Goal: Transaction & Acquisition: Obtain resource

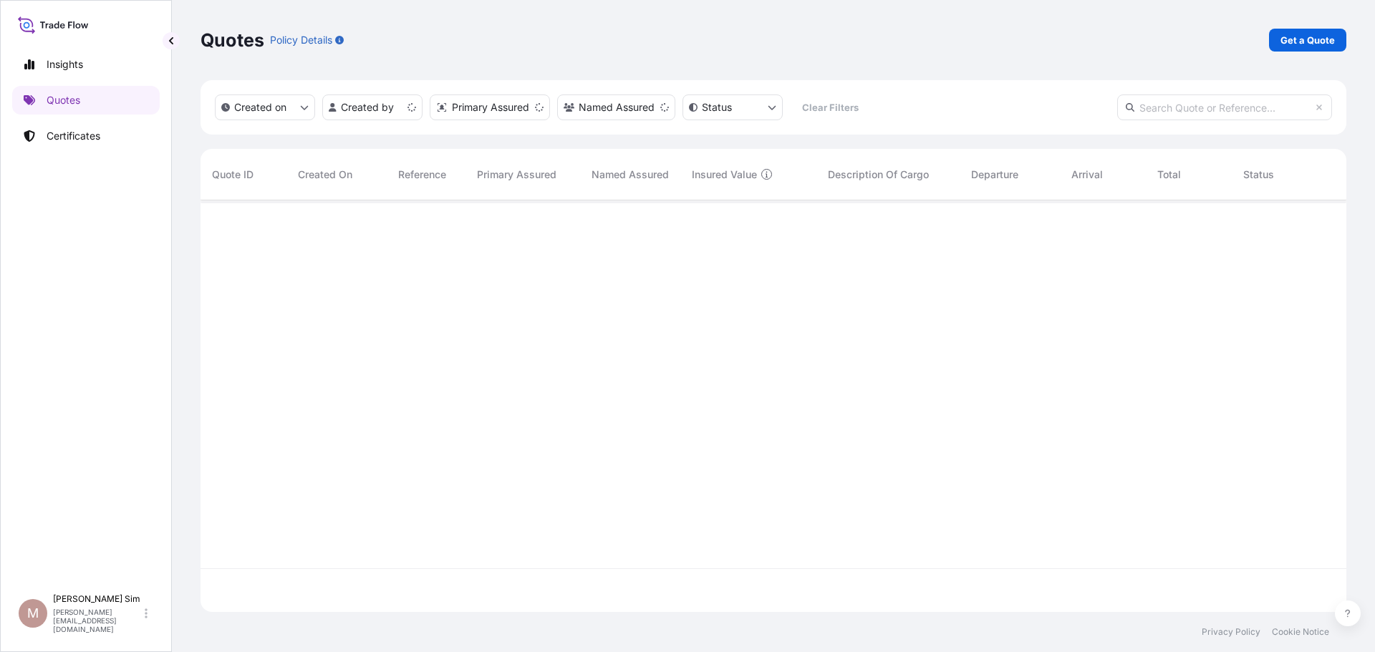
scroll to position [409, 1135]
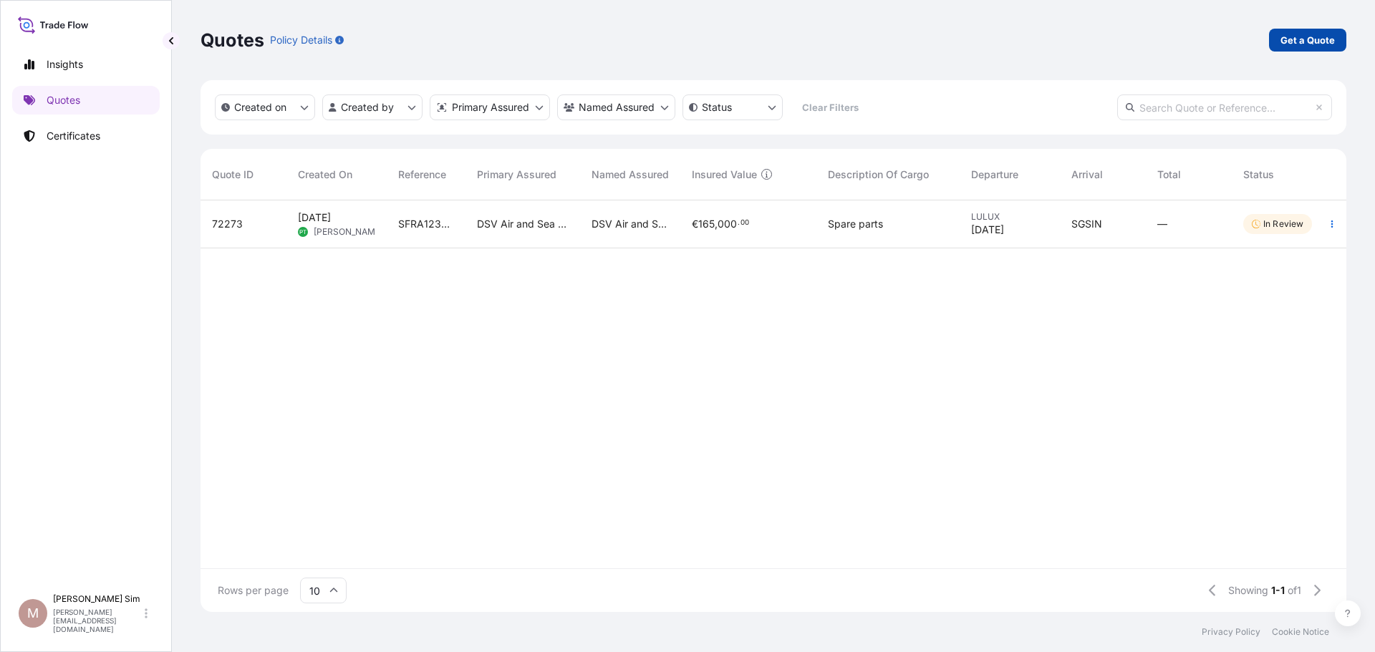
click at [1296, 41] on p "Get a Quote" at bounding box center [1307, 40] width 54 height 14
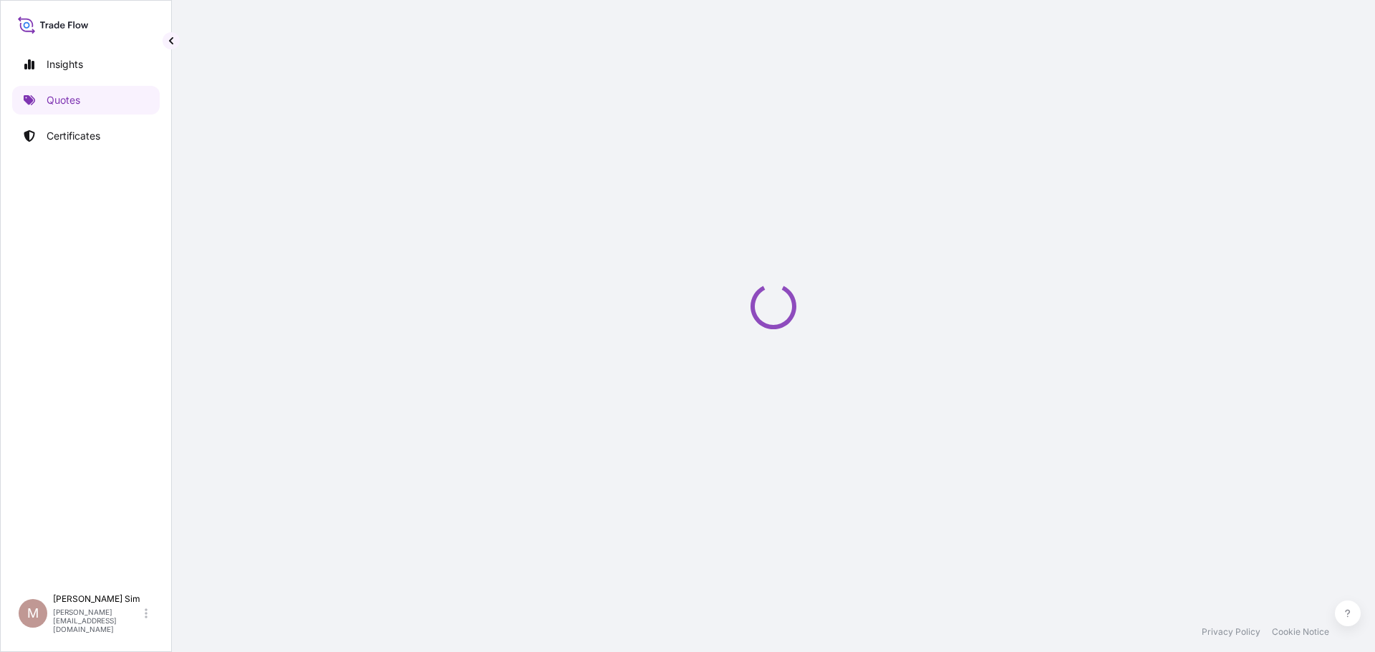
select select "Sea"
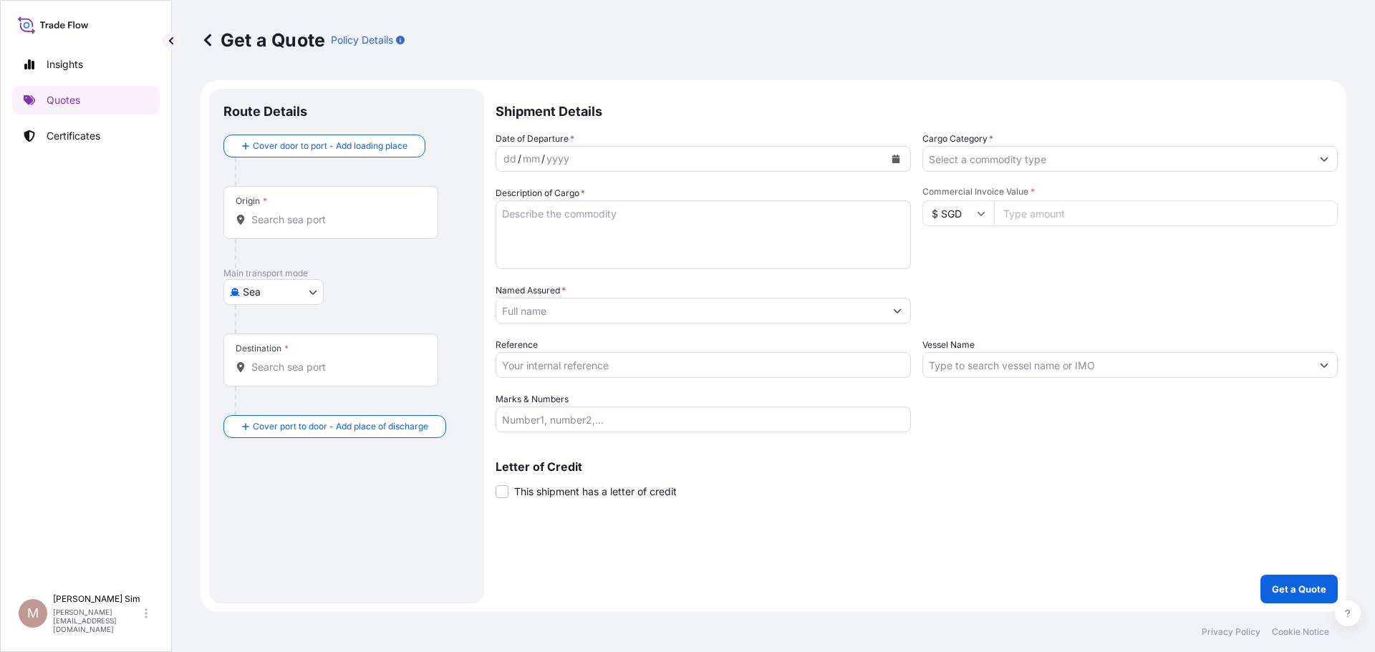
click at [836, 161] on div "dd / mm / yyyy" at bounding box center [690, 159] width 388 height 26
click at [1078, 155] on input "Cargo Category *" at bounding box center [1117, 159] width 388 height 26
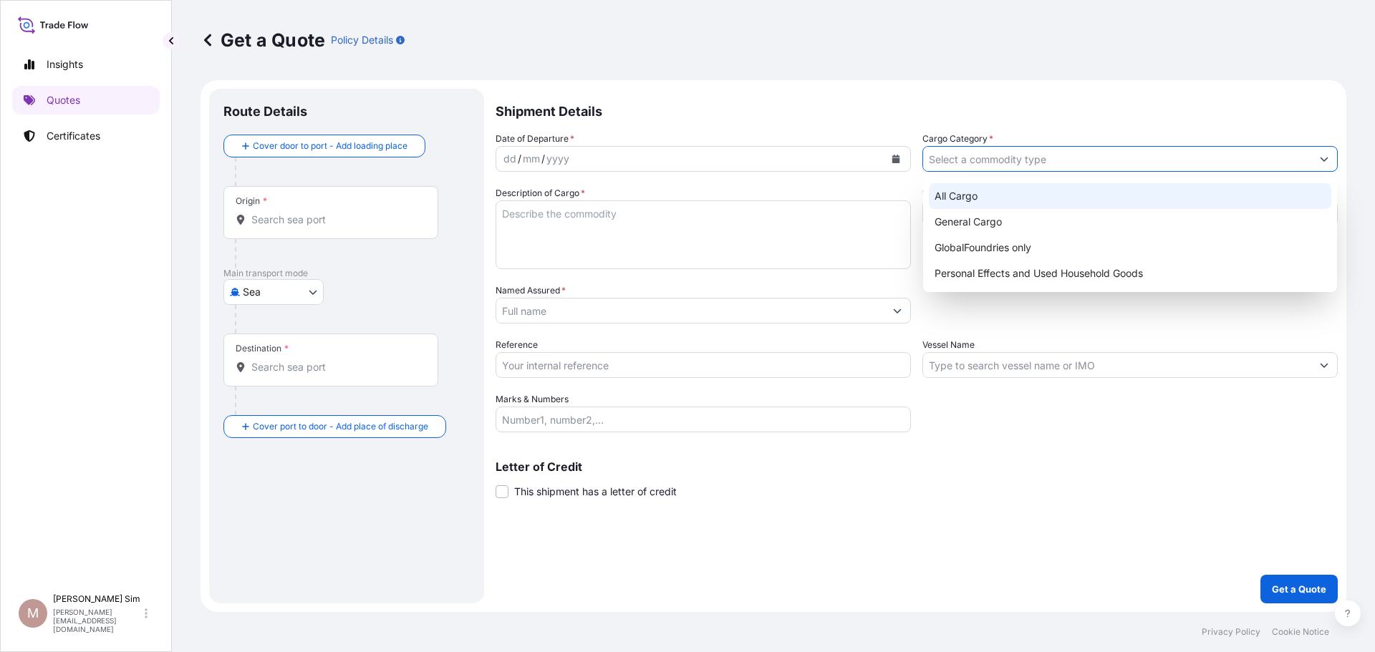
click at [1113, 198] on div "All Cargo" at bounding box center [1130, 196] width 402 height 26
type input "All Cargo"
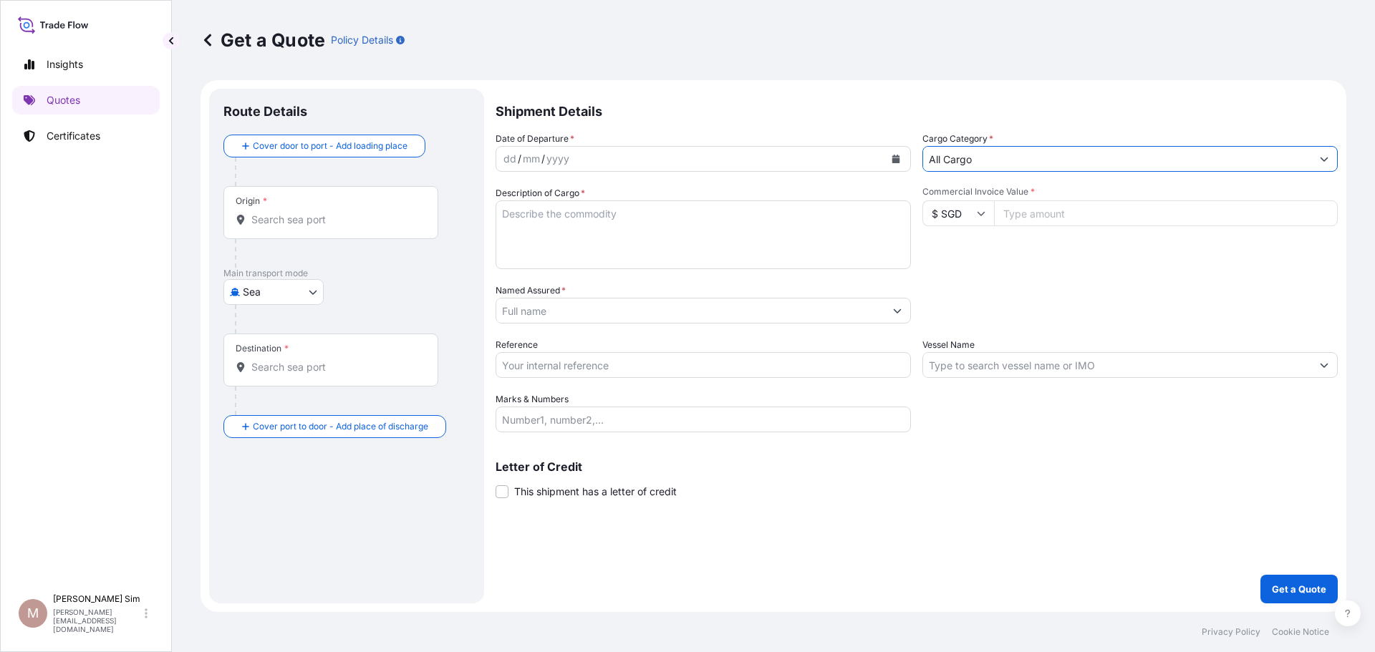
click at [867, 312] on input "Named Assured *" at bounding box center [690, 311] width 388 height 26
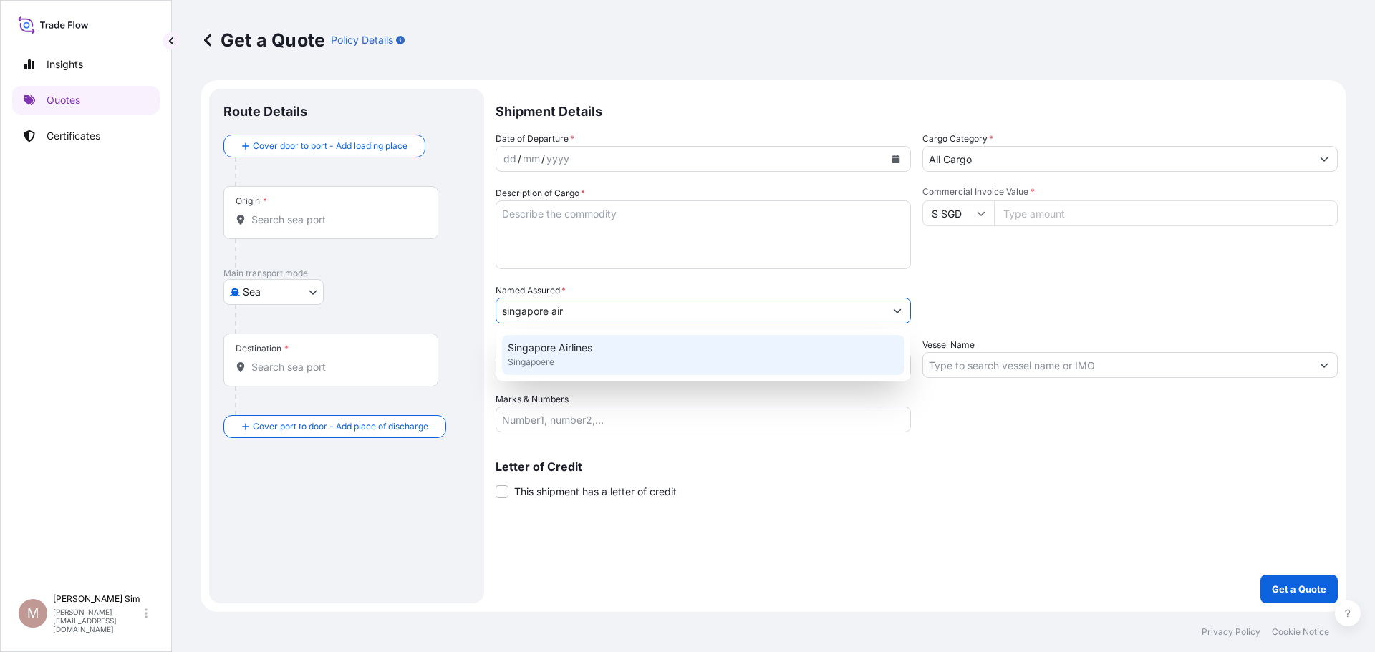
click at [822, 350] on div "Singapore Airlines Singapoere" at bounding box center [703, 355] width 402 height 40
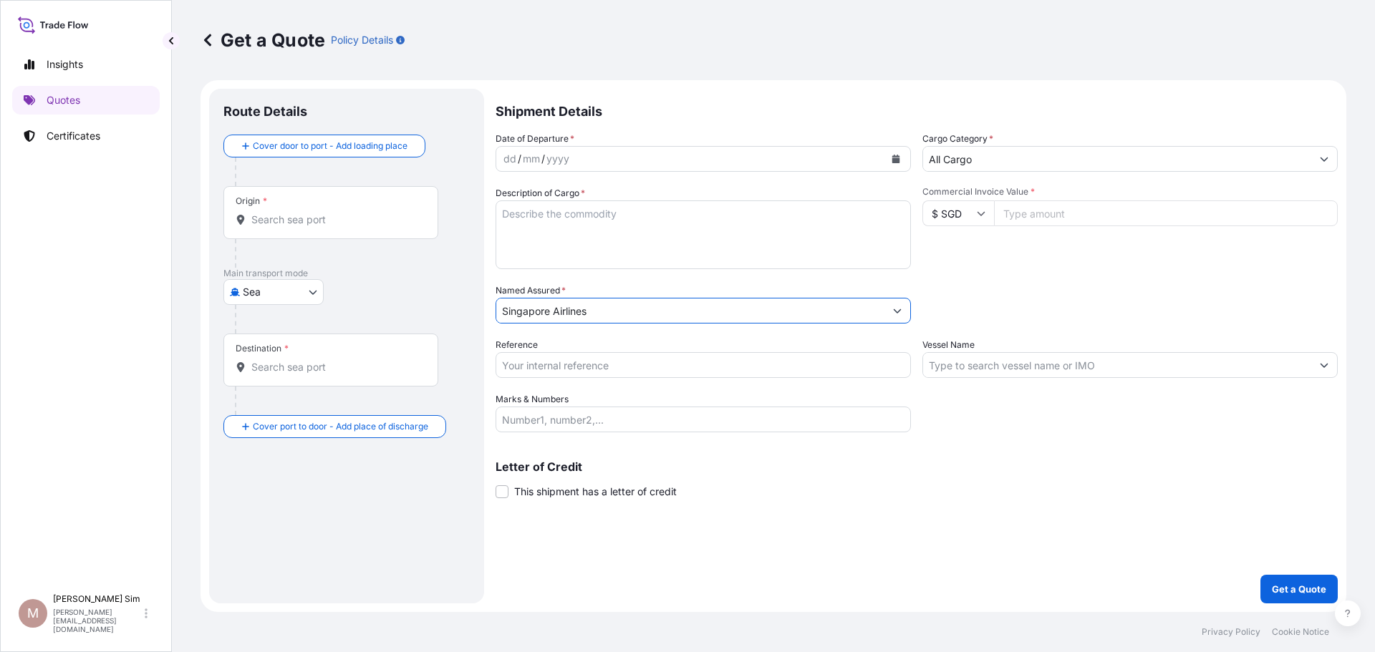
type input "Singapore Airlines"
click at [971, 219] on input "$ SGD" at bounding box center [958, 213] width 72 height 26
click at [966, 299] on div "$ USD" at bounding box center [958, 312] width 60 height 27
type input "$ USD"
click at [1049, 210] on input "Commercial Invoice Value *" at bounding box center [1166, 213] width 344 height 26
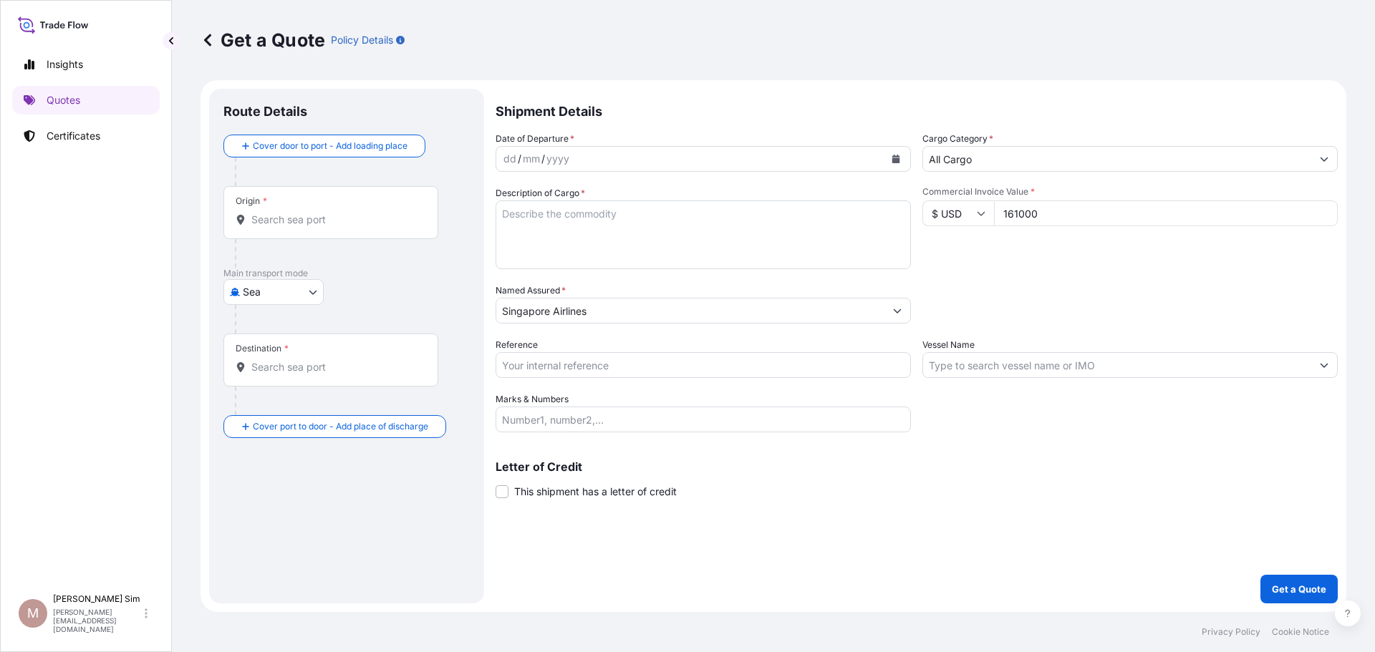
type input "161000"
click at [1023, 285] on div "Packing Category Type to search a container mode Please select a primary mode o…" at bounding box center [1129, 304] width 415 height 40
click at [738, 239] on textarea "Description of Cargo *" at bounding box center [703, 234] width 415 height 69
paste textarea "B747 PW901A PBH: AUXILIARY POWER UNIT"
type textarea "B747 PW901A PBH: AUXILIARY POWER UNIT"
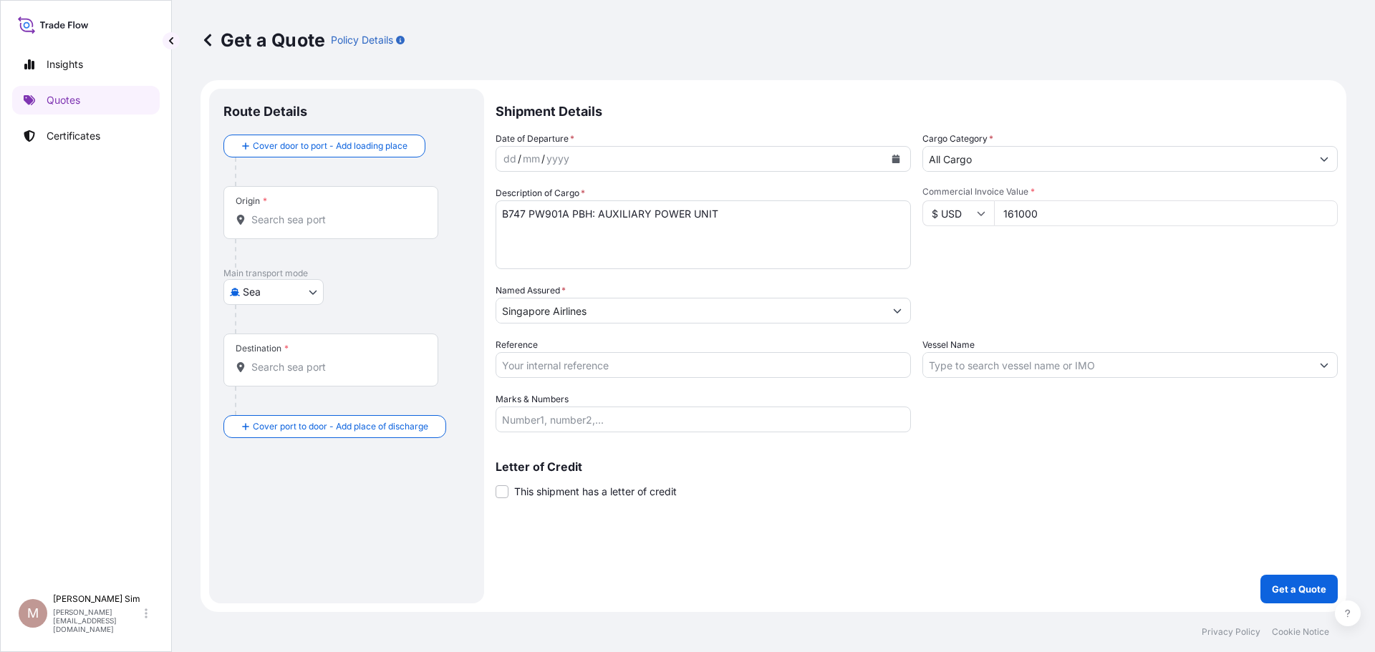
click at [996, 160] on input "All Cargo" at bounding box center [1117, 159] width 388 height 26
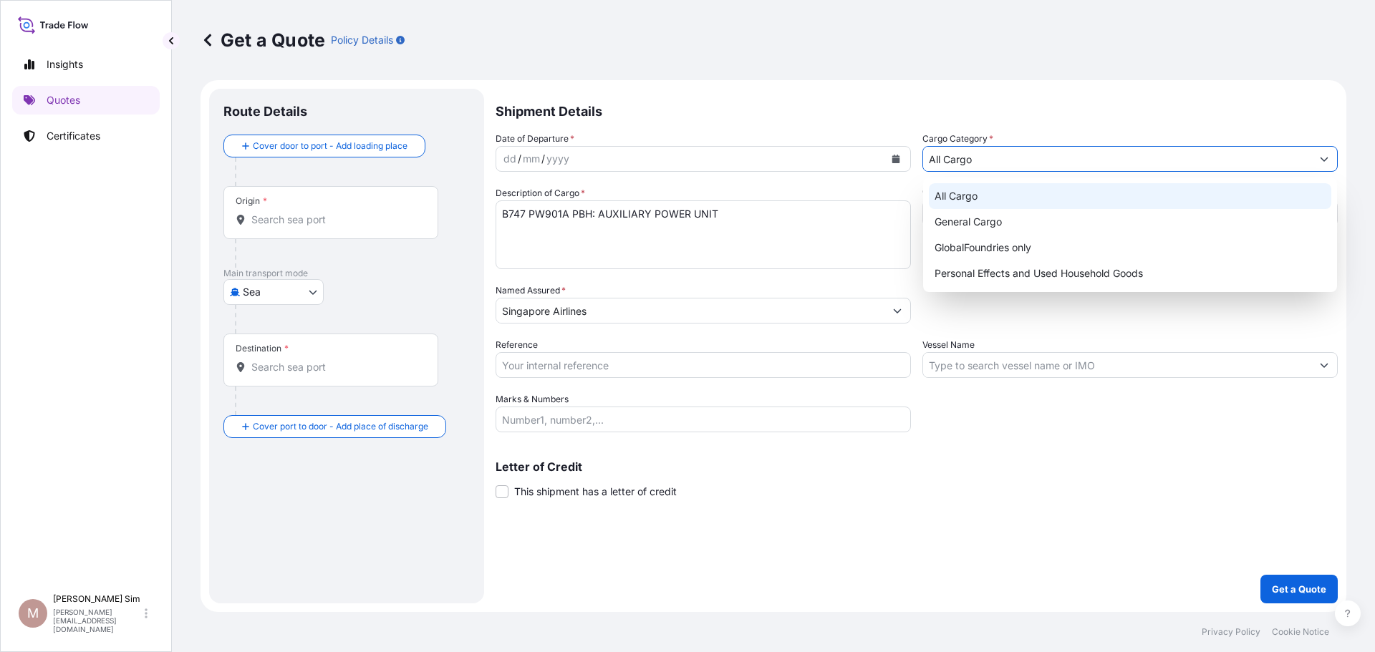
click at [994, 198] on div "All Cargo" at bounding box center [1130, 196] width 402 height 26
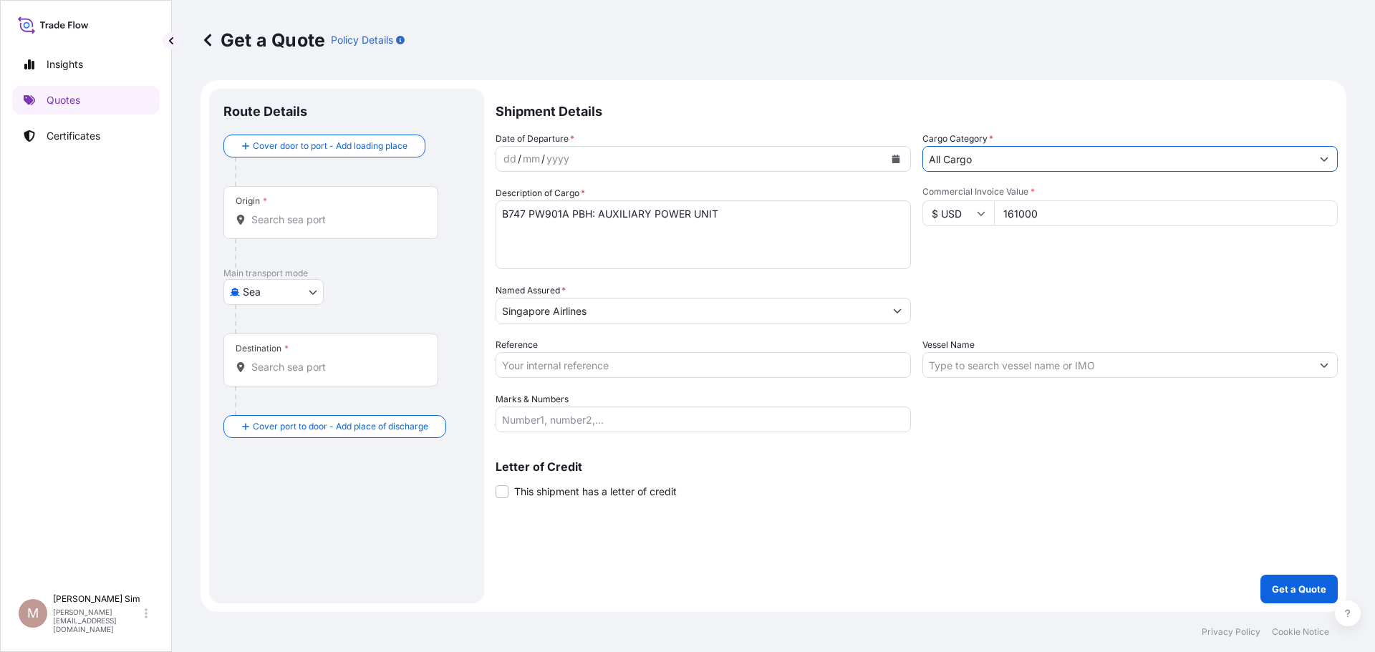
click at [281, 286] on body "Insights Quotes Certificates M [PERSON_NAME] Sim [PERSON_NAME][EMAIL_ADDRESS][D…" at bounding box center [687, 326] width 1375 height 652
click at [274, 373] on div "Airfreight" at bounding box center [273, 381] width 89 height 26
select select "Airfreight"
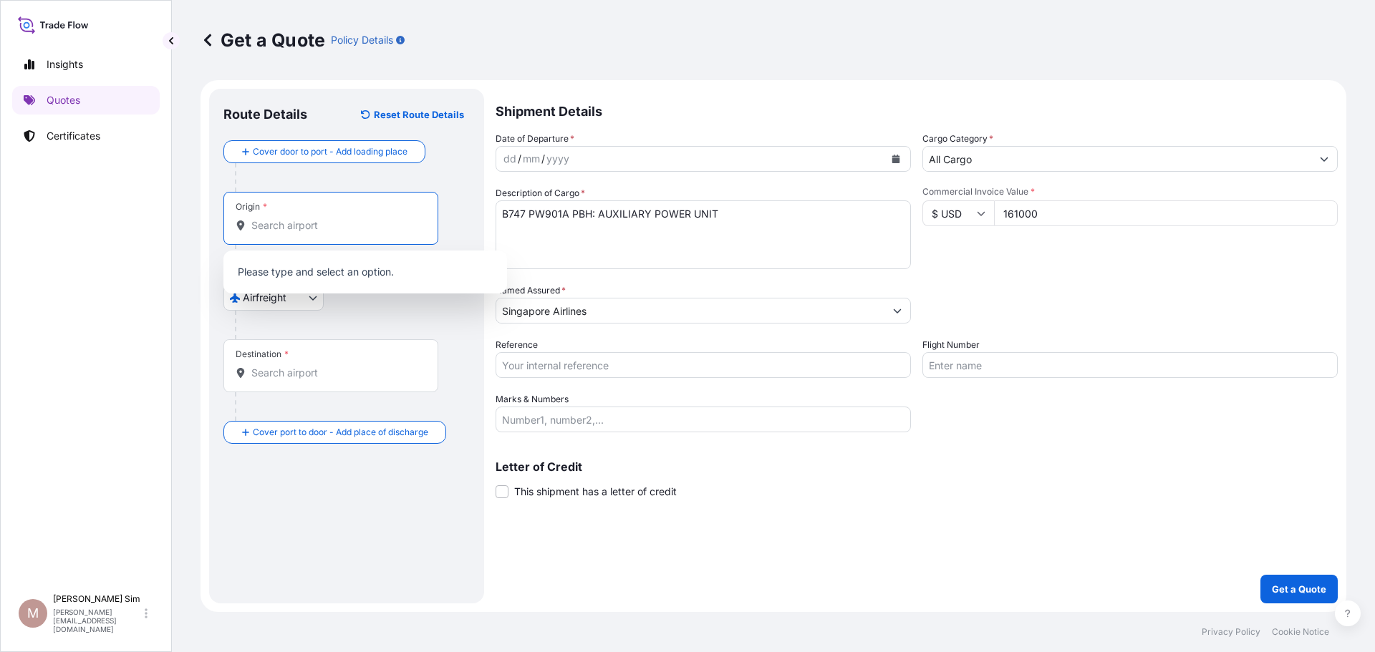
click at [382, 223] on input "Origin *" at bounding box center [335, 225] width 169 height 14
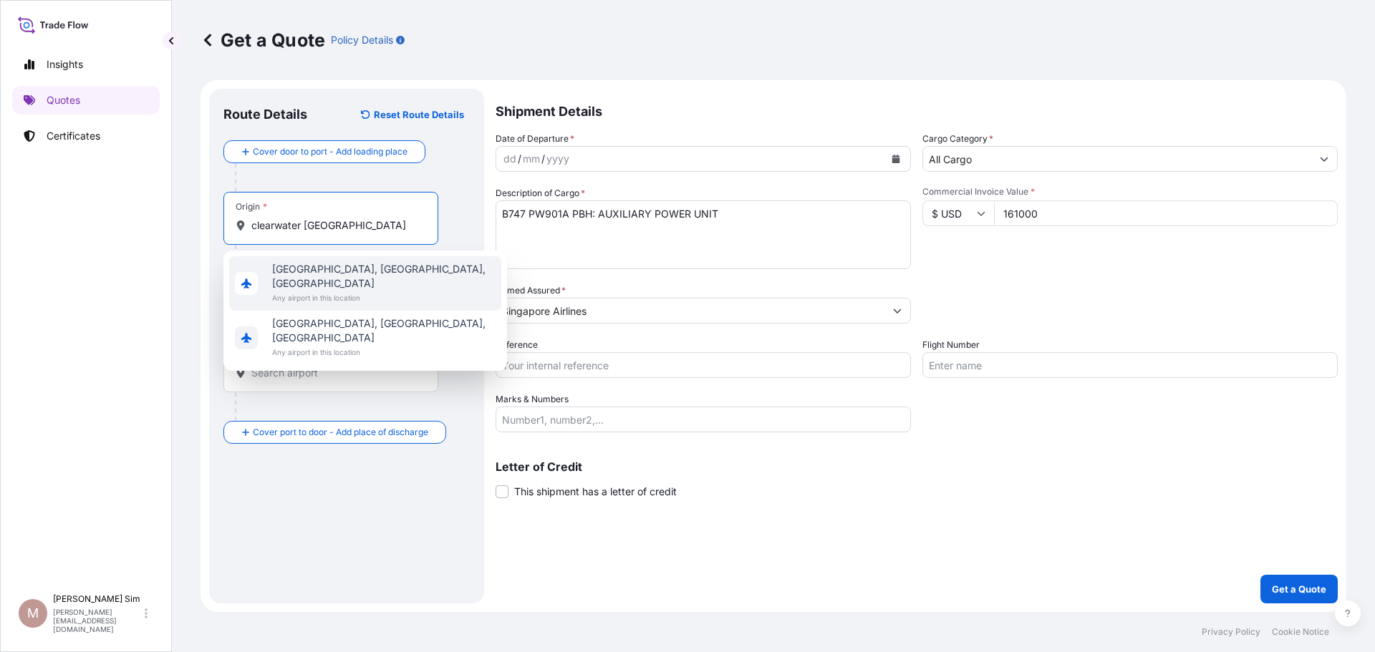
click at [343, 274] on span "[GEOGRAPHIC_DATA], [GEOGRAPHIC_DATA], [GEOGRAPHIC_DATA]" at bounding box center [383, 276] width 223 height 29
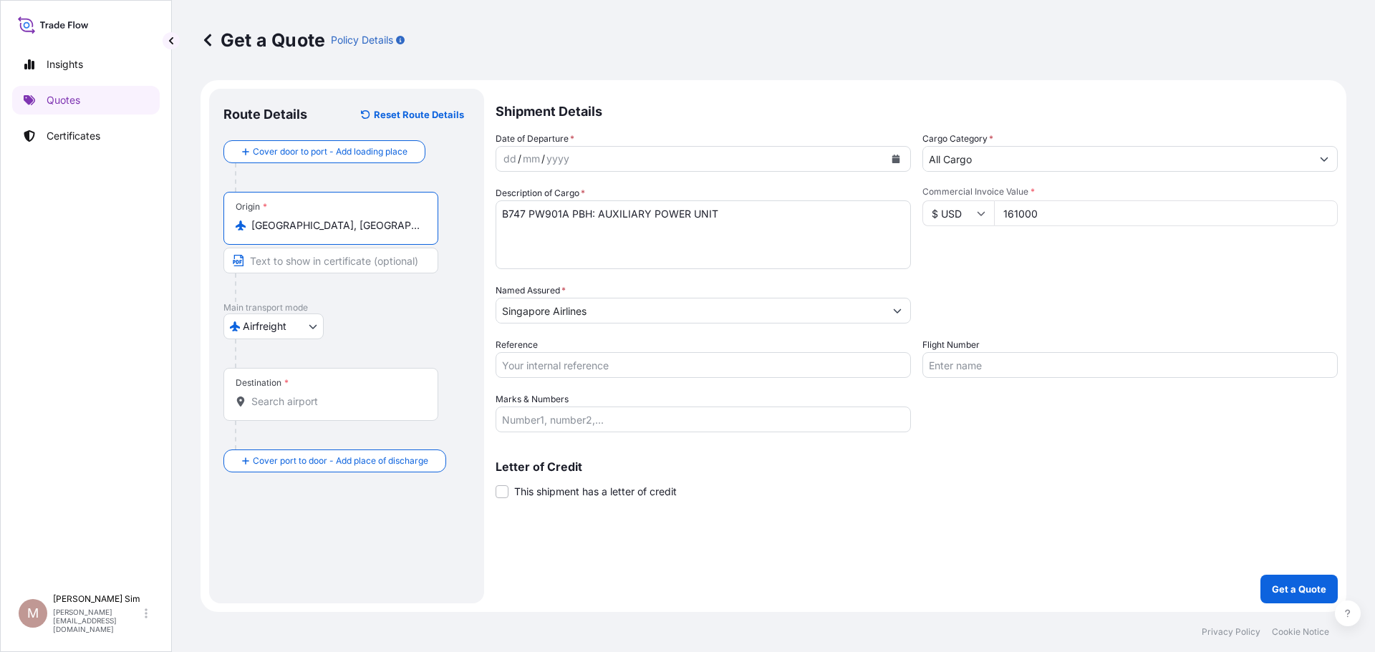
type input "[GEOGRAPHIC_DATA], [GEOGRAPHIC_DATA], [GEOGRAPHIC_DATA]"
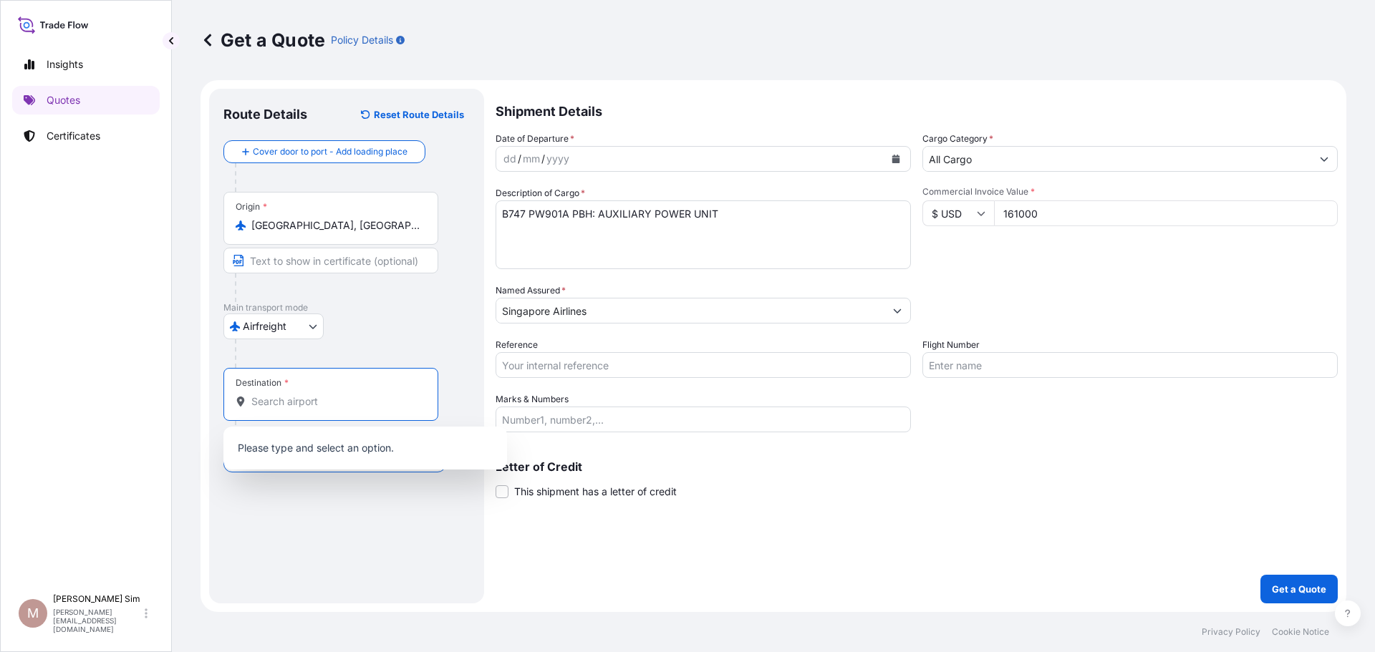
click at [322, 395] on input "Destination *" at bounding box center [335, 402] width 169 height 14
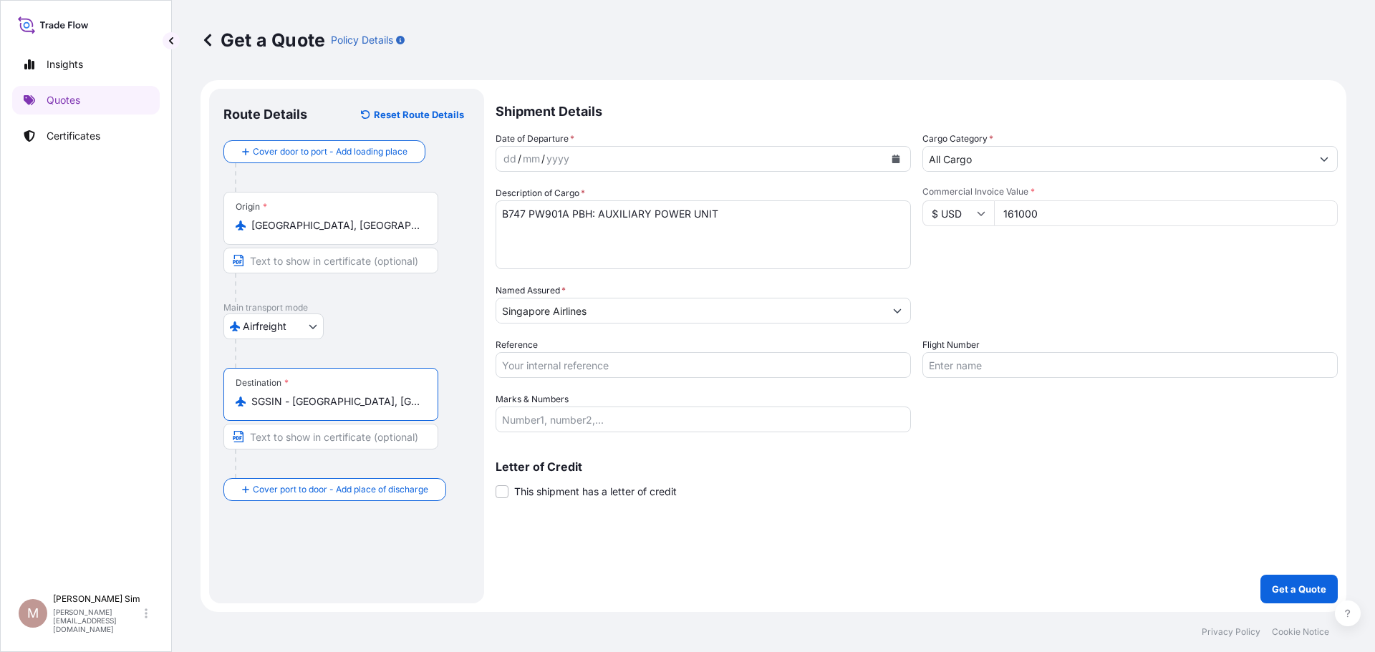
type input "SGSIN - [GEOGRAPHIC_DATA], [GEOGRAPHIC_DATA]"
click at [987, 510] on div "Shipment Details Date of Departure * dd / mm / yyyy Cargo Category * All Cargo …" at bounding box center [917, 346] width 842 height 515
click at [1286, 582] on p "Get a Quote" at bounding box center [1299, 589] width 54 height 14
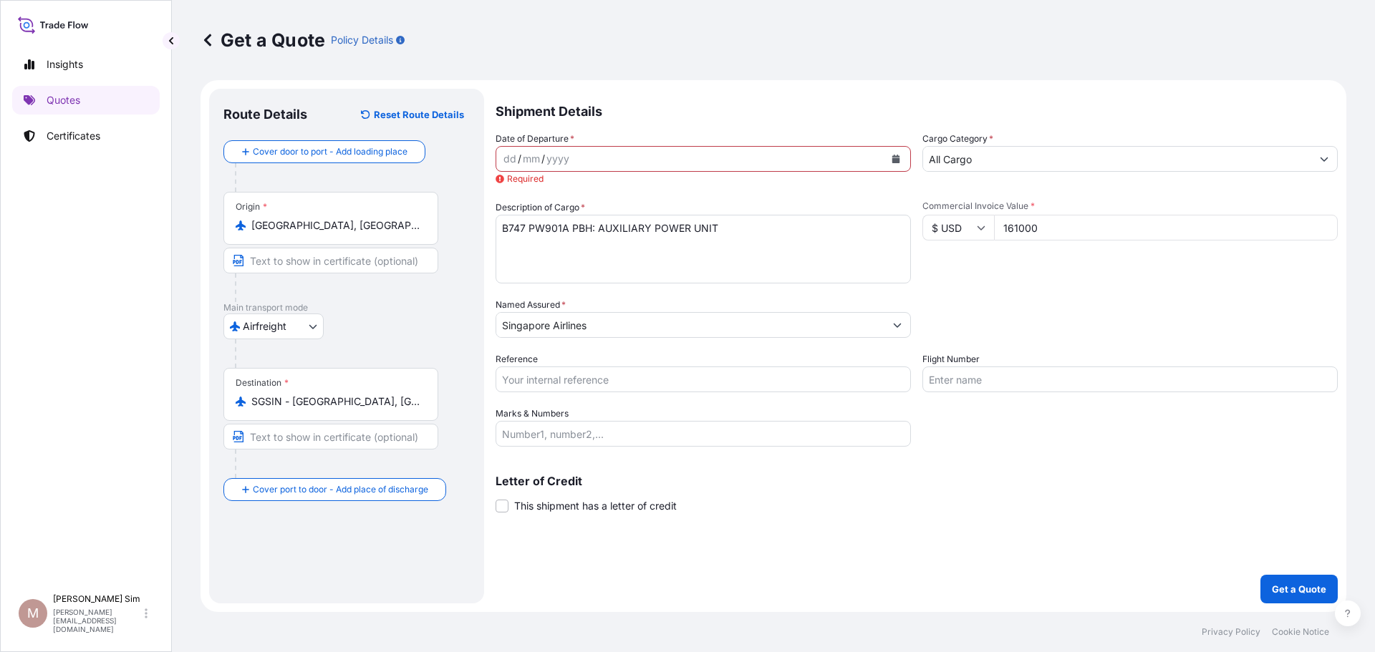
click at [843, 158] on div "dd / mm / yyyy" at bounding box center [690, 159] width 388 height 26
click at [894, 158] on icon "Calendar" at bounding box center [896, 159] width 9 height 9
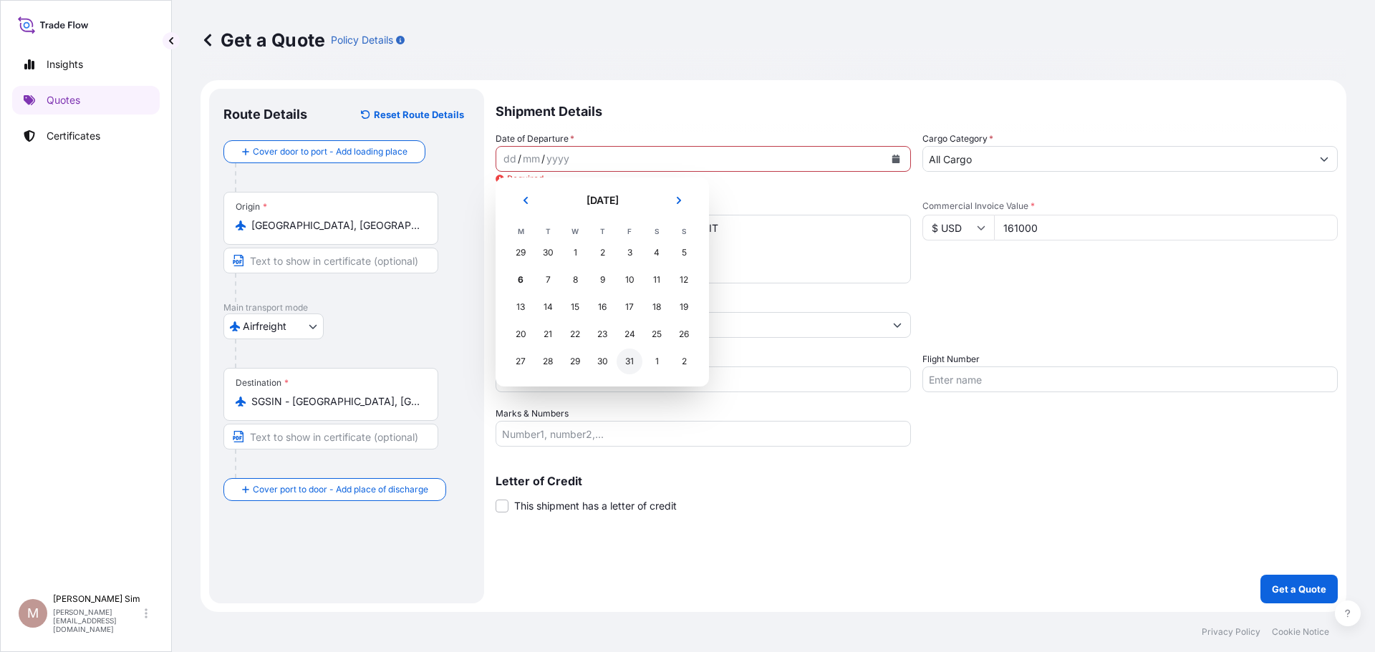
click at [628, 367] on div "31" at bounding box center [630, 362] width 26 height 26
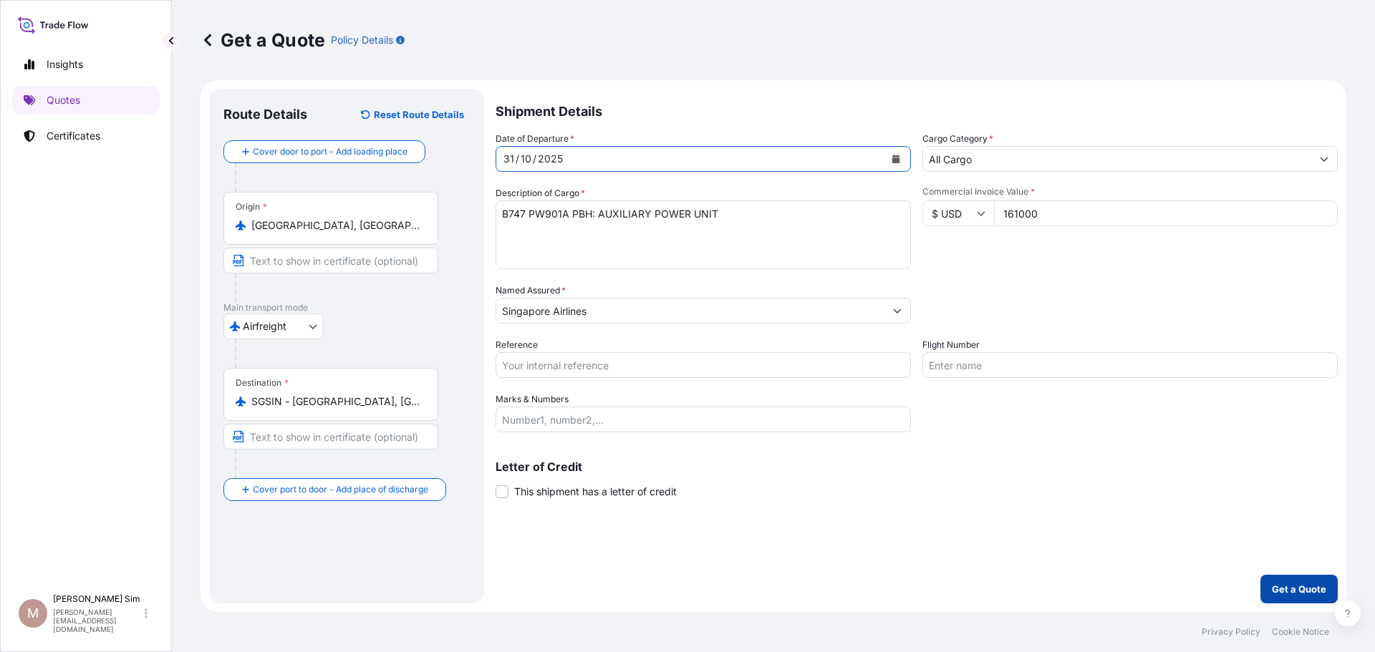
click at [1300, 584] on p "Get a Quote" at bounding box center [1299, 589] width 54 height 14
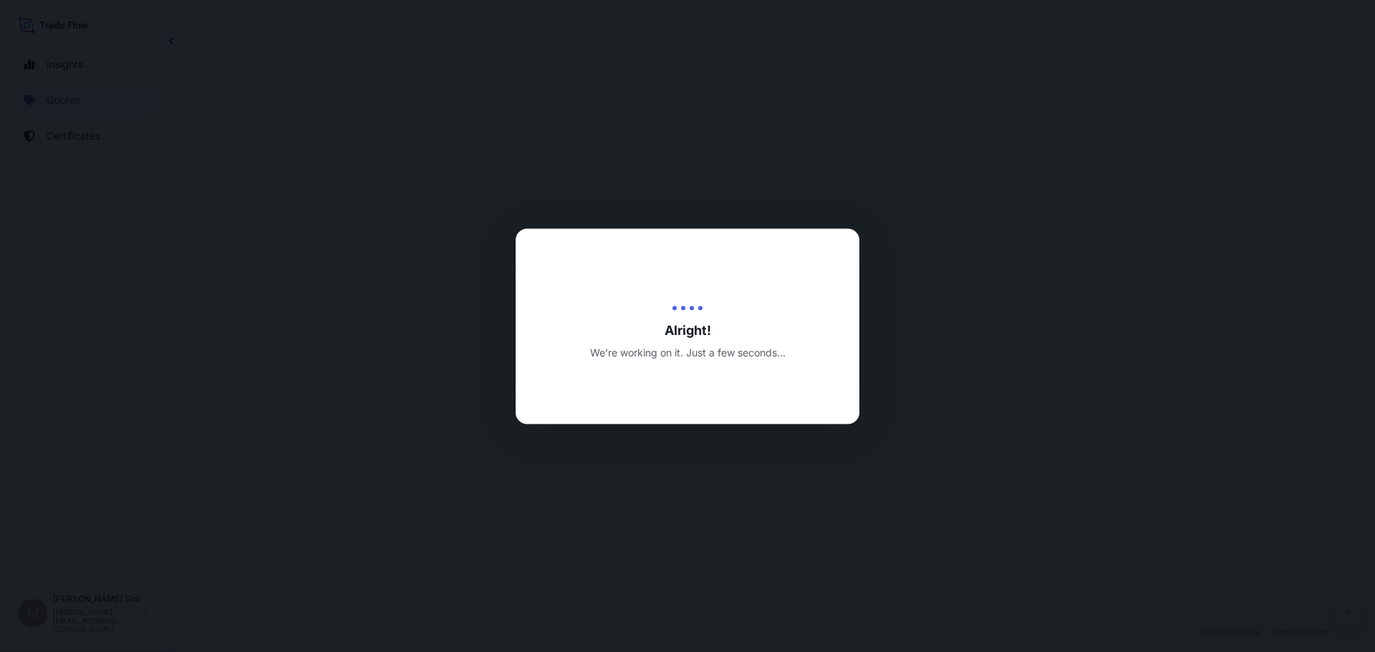
select select "Airfreight"
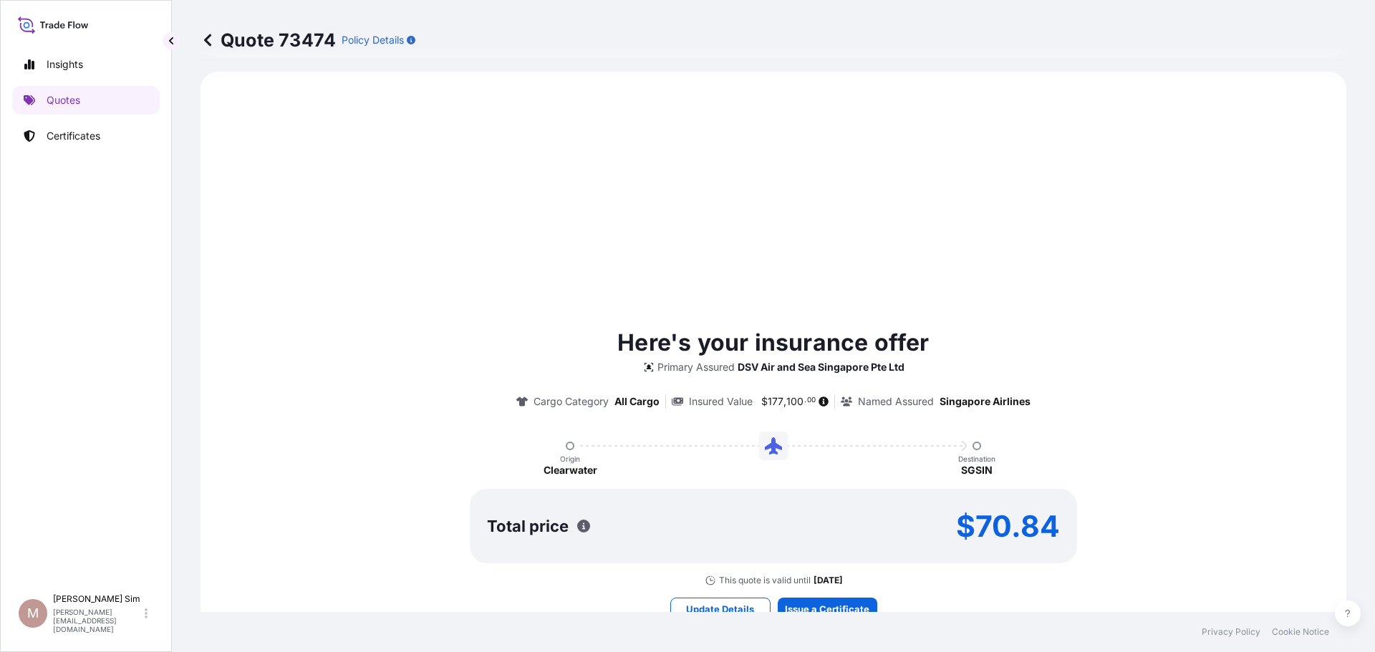
scroll to position [562, 0]
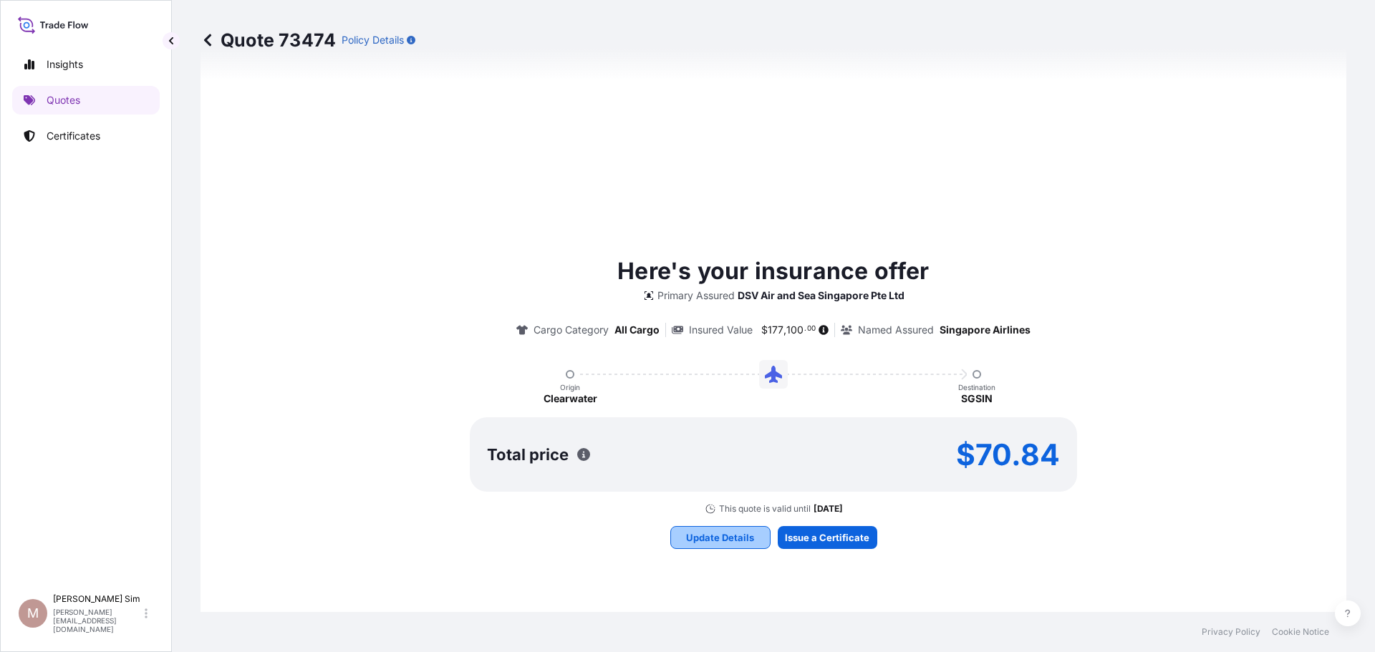
click at [725, 546] on button "Update Details" at bounding box center [720, 537] width 100 height 23
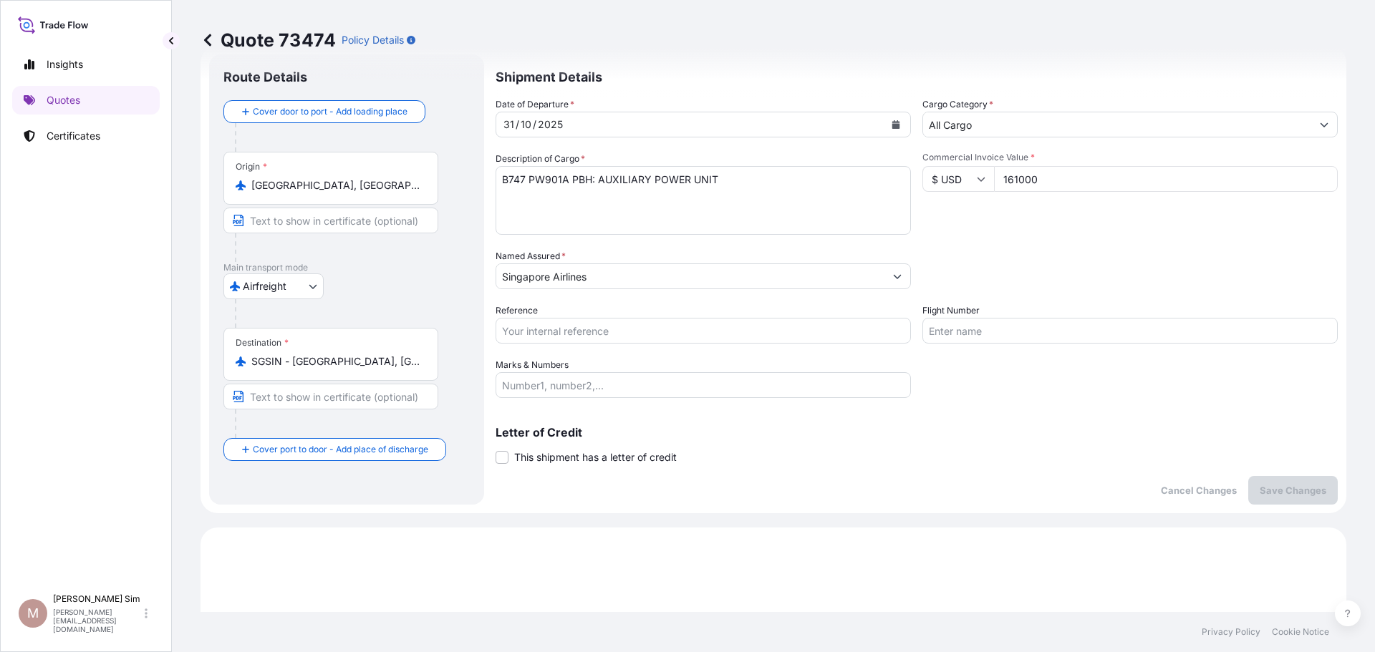
scroll to position [23, 0]
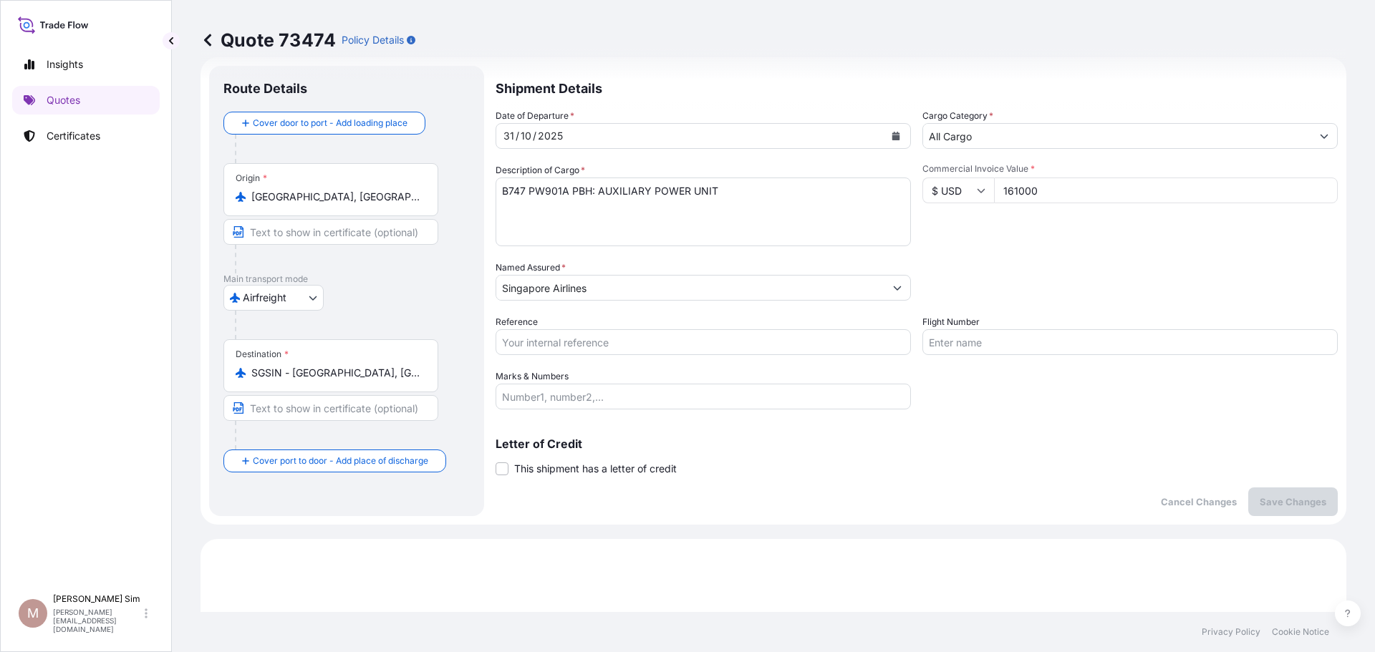
click at [1002, 190] on input "161000" at bounding box center [1166, 191] width 344 height 26
click at [1068, 196] on input "1161000" at bounding box center [1166, 191] width 344 height 26
click at [1045, 198] on input "11610" at bounding box center [1166, 191] width 344 height 26
type input "1161000"
click at [1305, 492] on button "Save Changes" at bounding box center [1293, 502] width 90 height 29
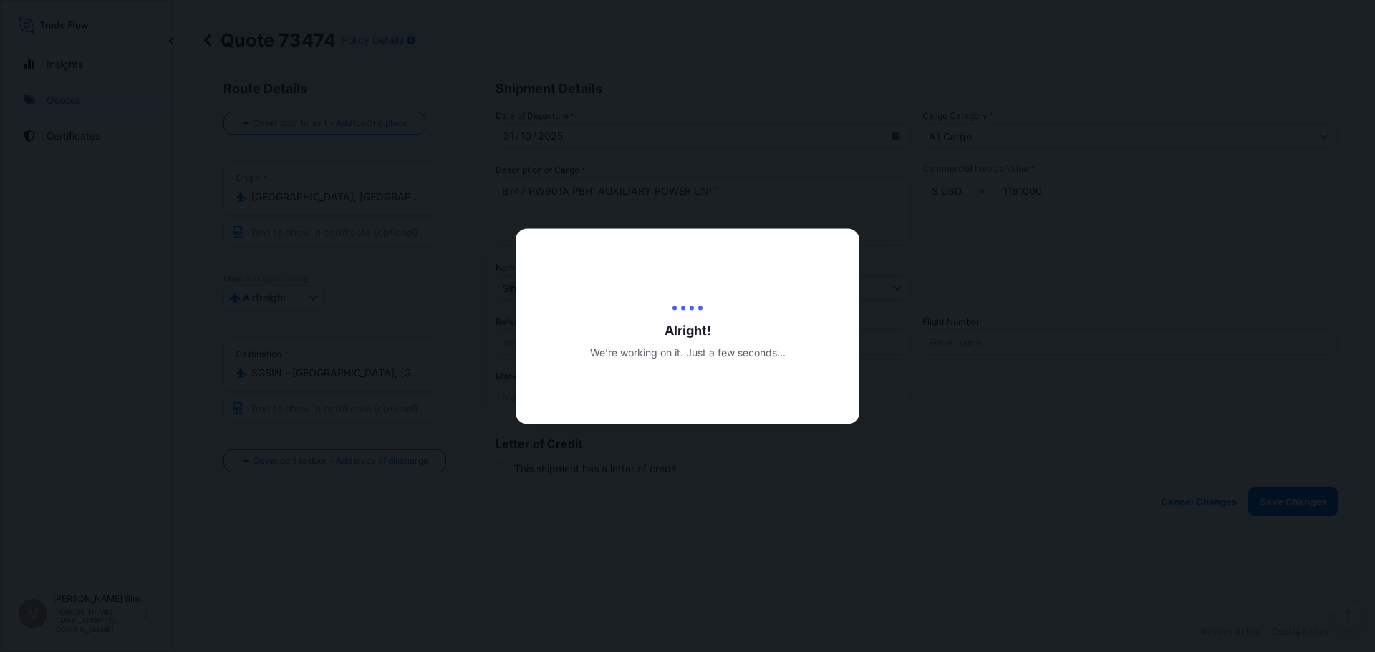
type input "[DATE]"
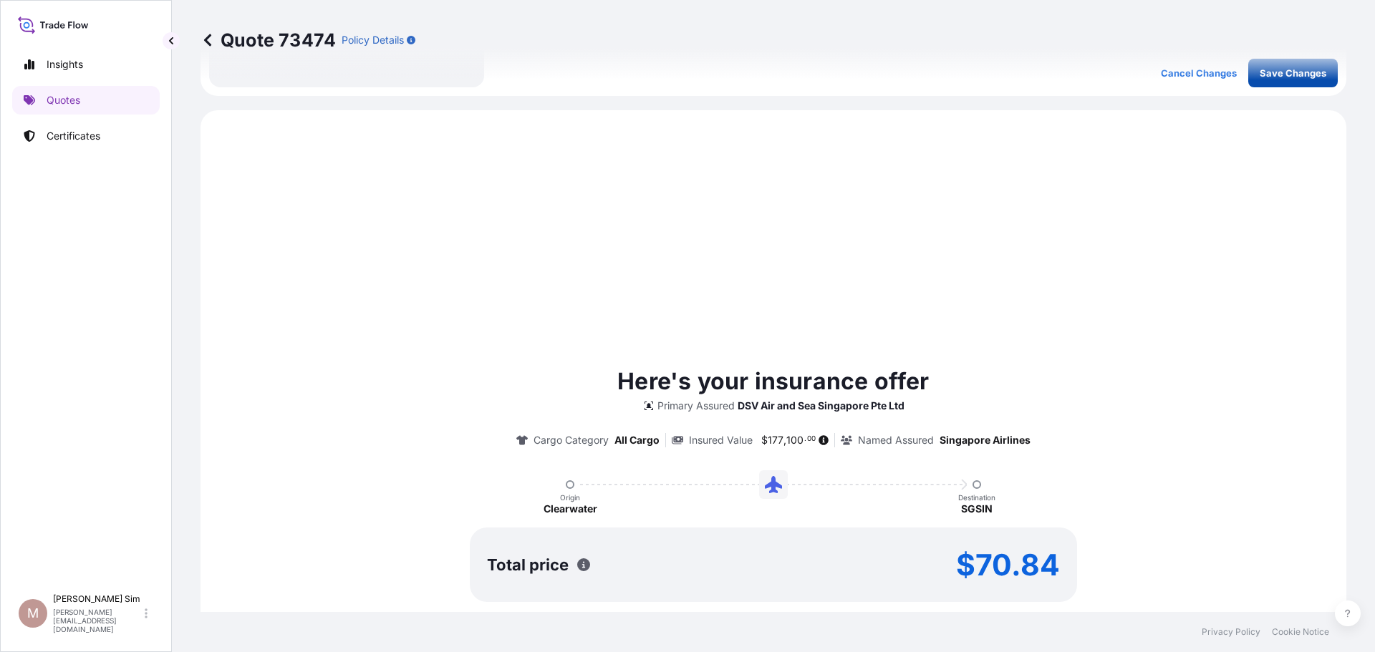
scroll to position [491, 0]
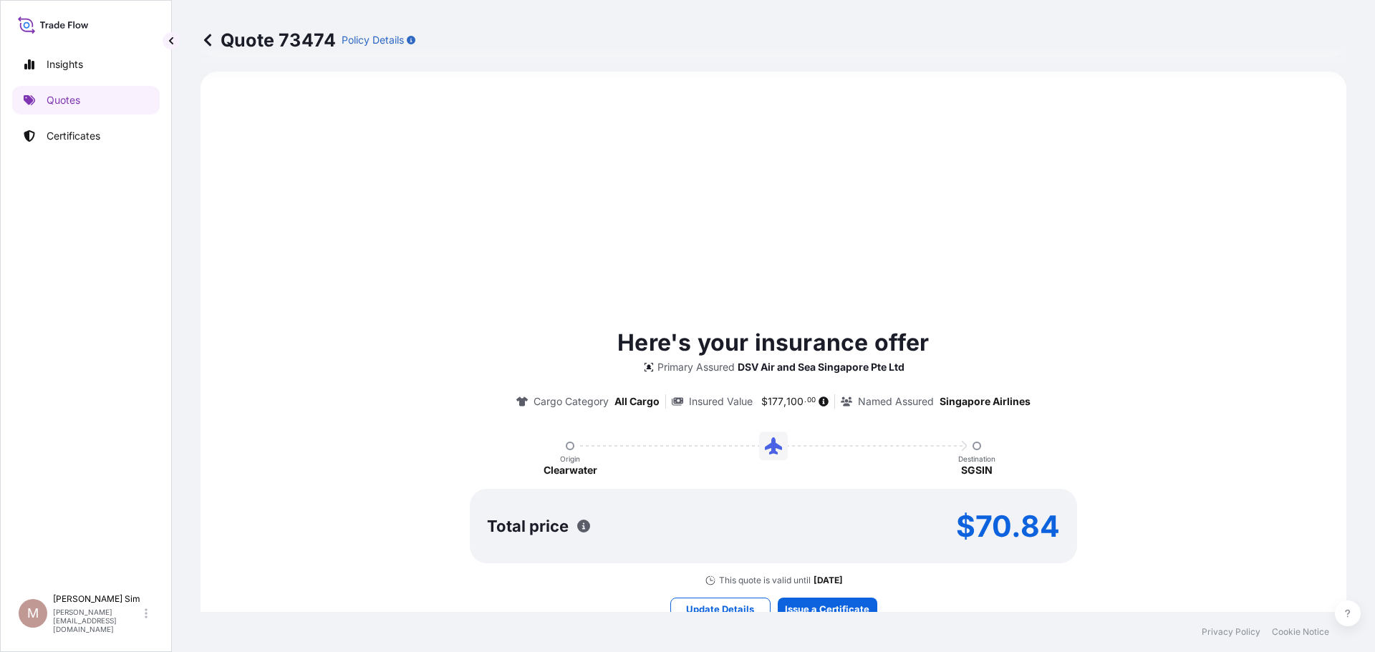
select select "Airfreight"
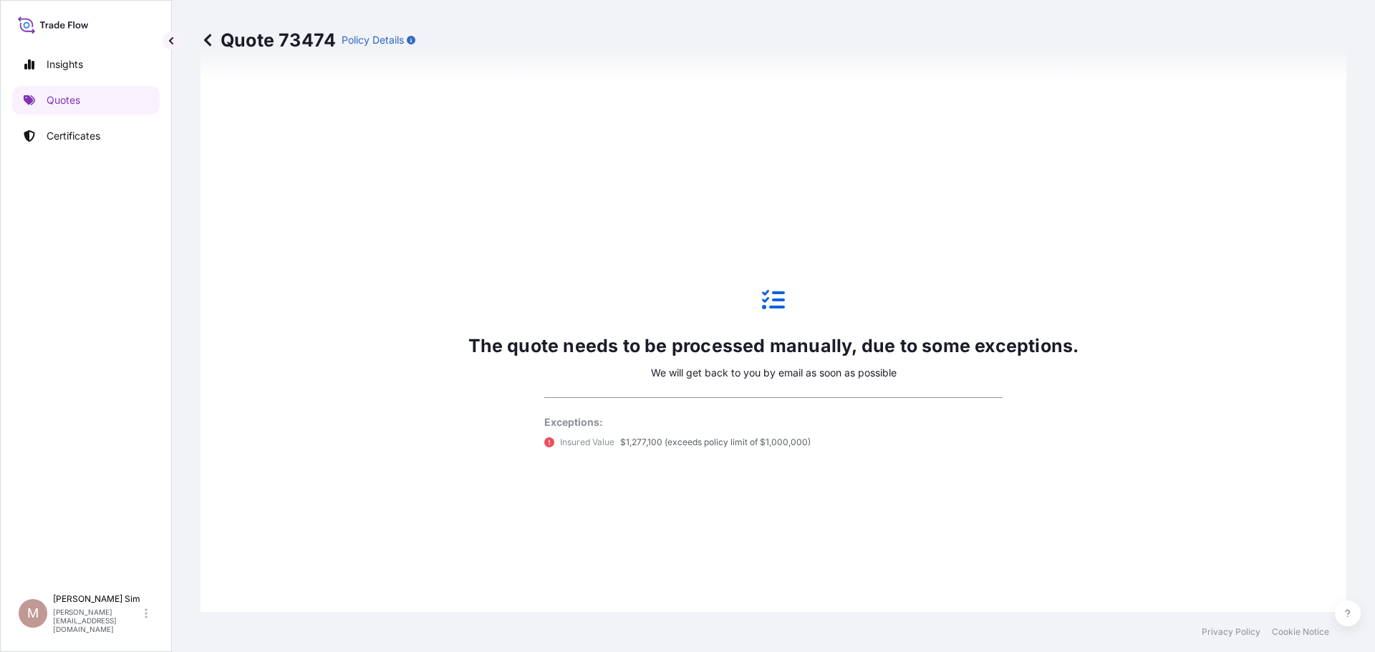
scroll to position [529, 0]
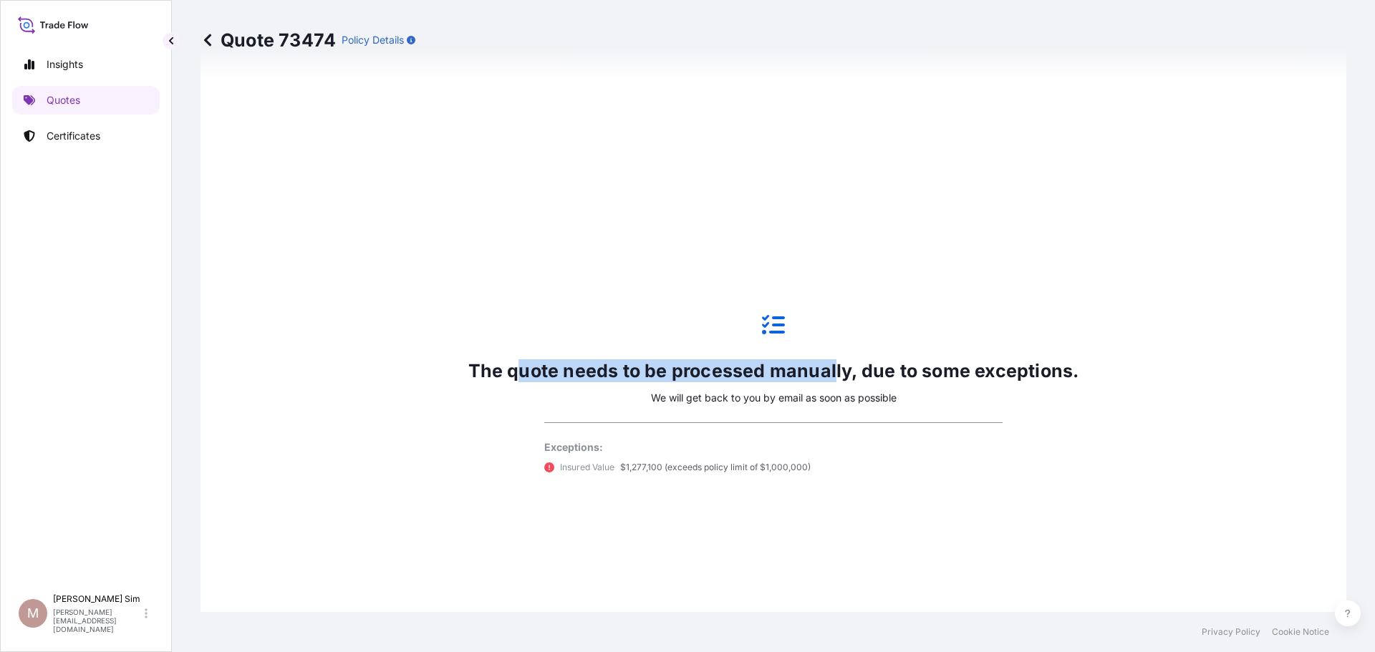
drag, startPoint x: 517, startPoint y: 377, endPoint x: 830, endPoint y: 364, distance: 313.2
click at [830, 364] on p "The quote needs to be processed manually, due to some exceptions." at bounding box center [773, 370] width 611 height 23
click at [728, 212] on div "The quote needs to be processed manually, due to some exceptions. We will get b…" at bounding box center [774, 394] width 1106 height 682
click at [57, 55] on link "Insights" at bounding box center [86, 64] width 148 height 29
select select "2025"
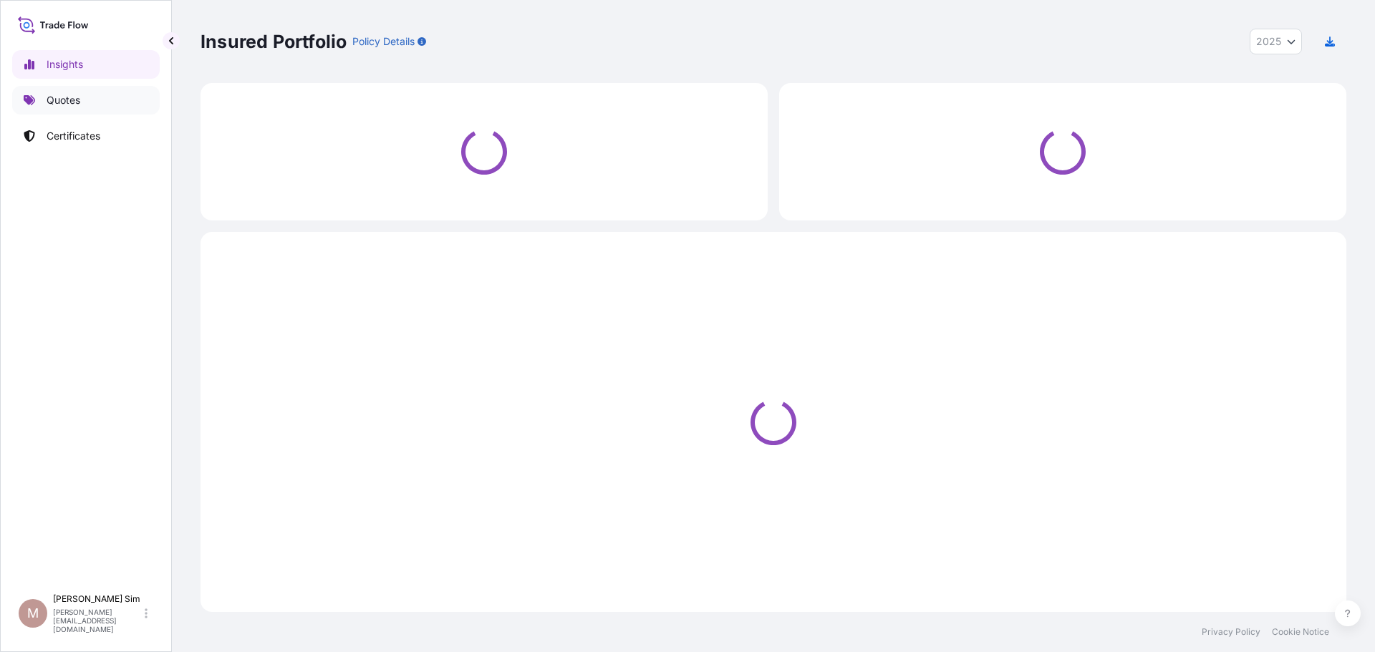
click at [91, 99] on link "Quotes" at bounding box center [86, 100] width 148 height 29
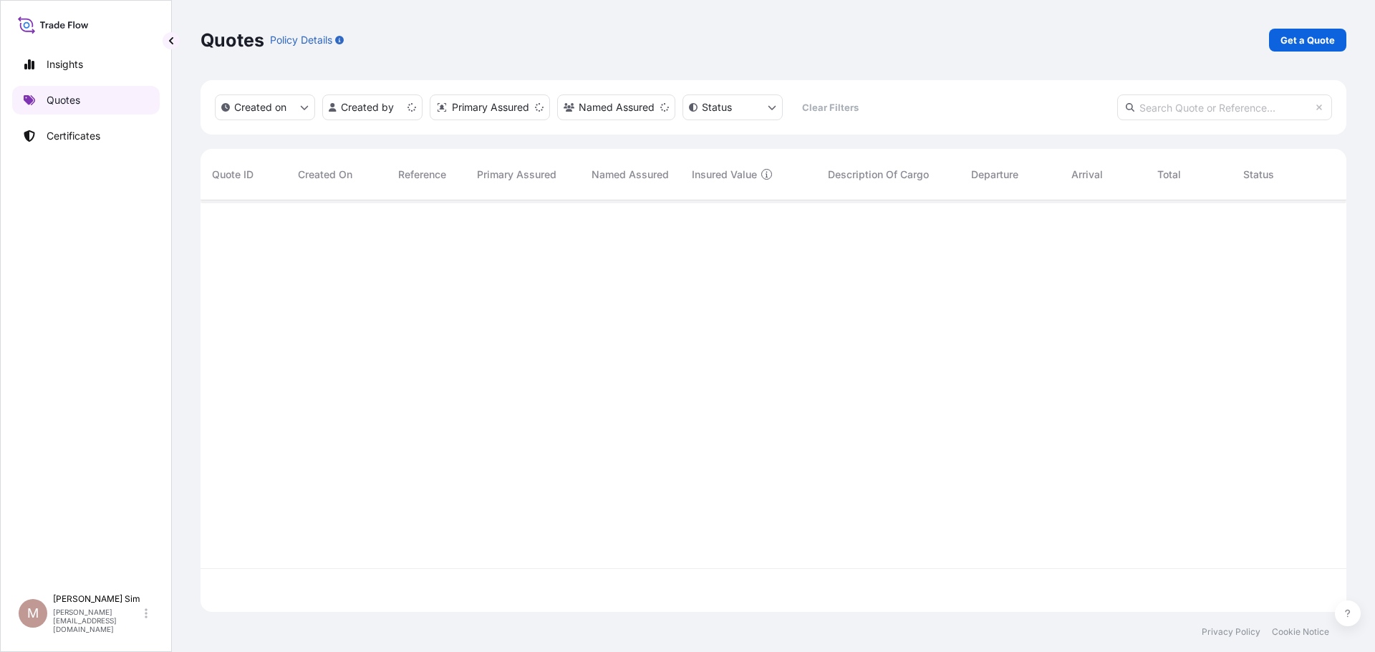
scroll to position [409, 1135]
click at [1303, 44] on p "Get a Quote" at bounding box center [1307, 40] width 54 height 14
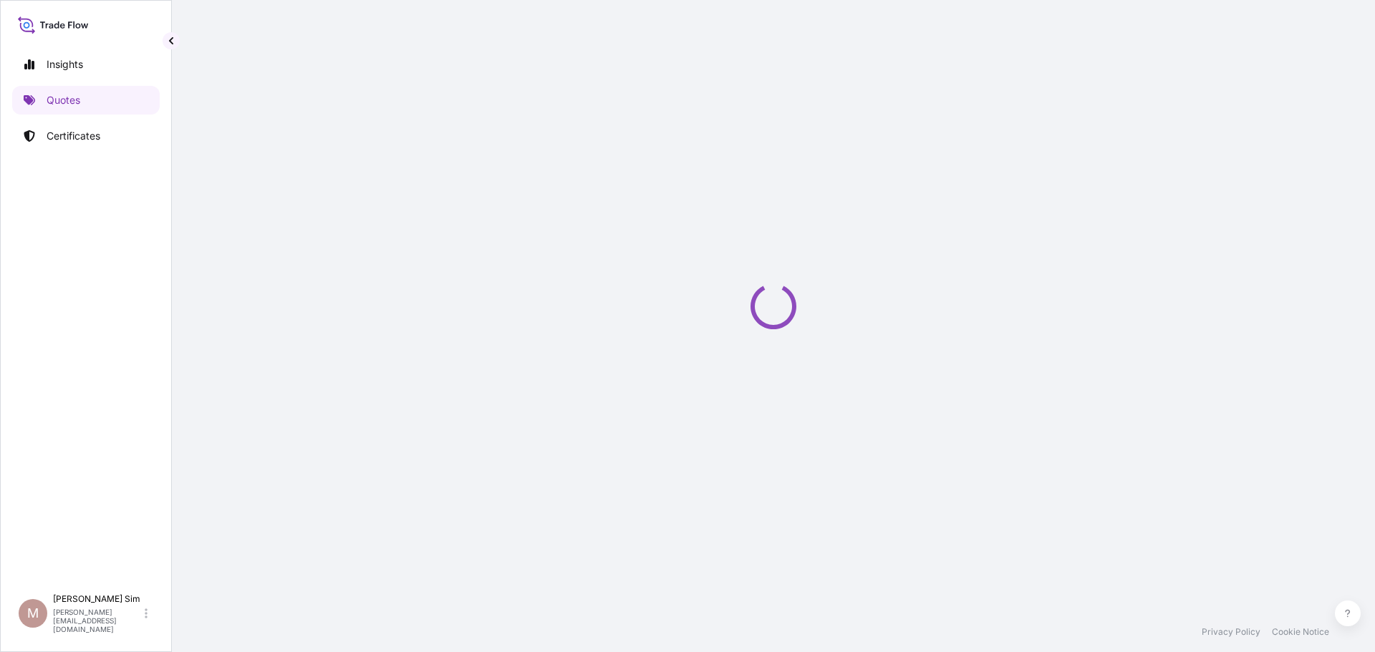
select select "Sea"
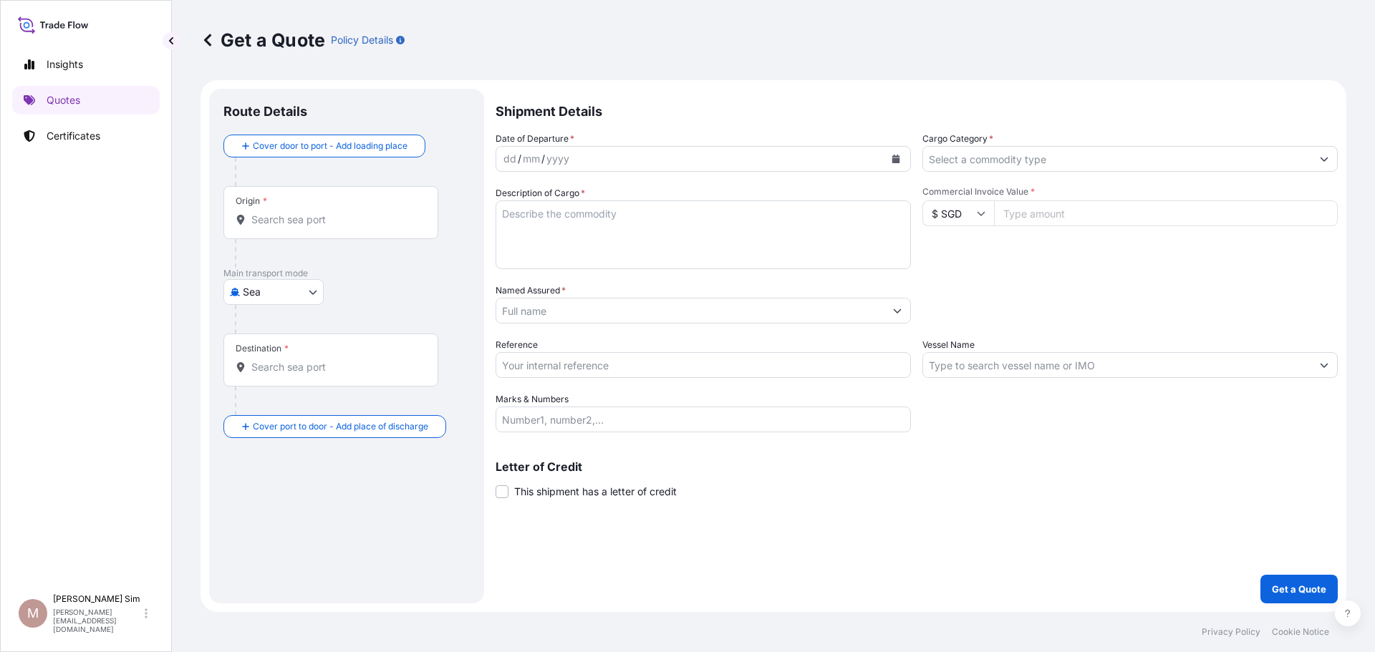
click at [304, 222] on input "Origin *" at bounding box center [335, 220] width 169 height 14
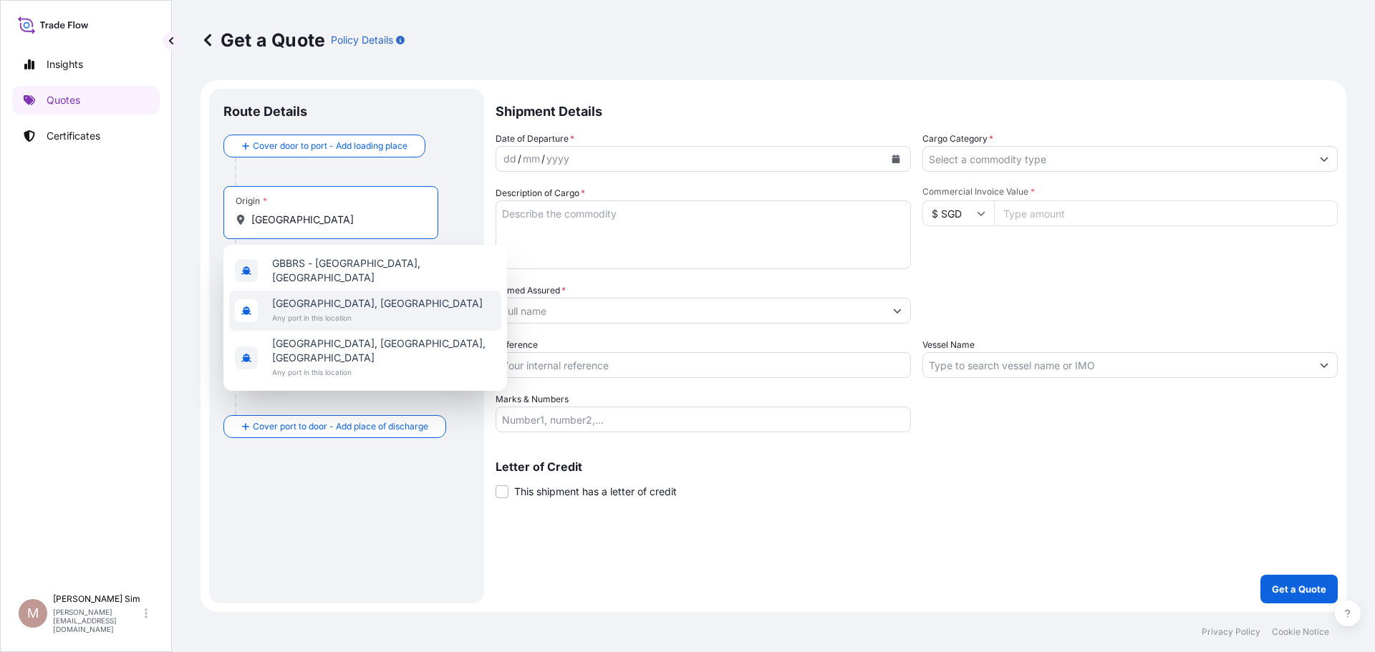
click at [326, 299] on span "[GEOGRAPHIC_DATA], [GEOGRAPHIC_DATA]" at bounding box center [377, 303] width 211 height 14
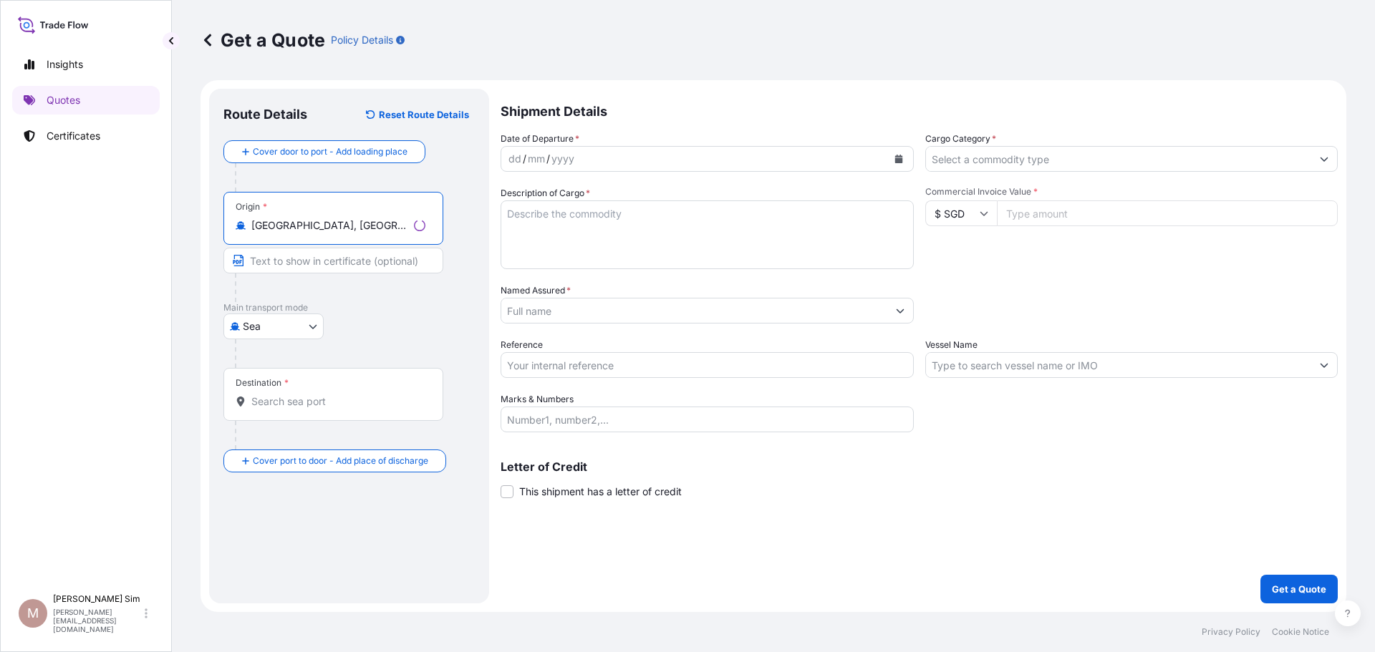
type input "[GEOGRAPHIC_DATA], [GEOGRAPHIC_DATA]"
click at [296, 404] on input "Destination *" at bounding box center [338, 402] width 174 height 14
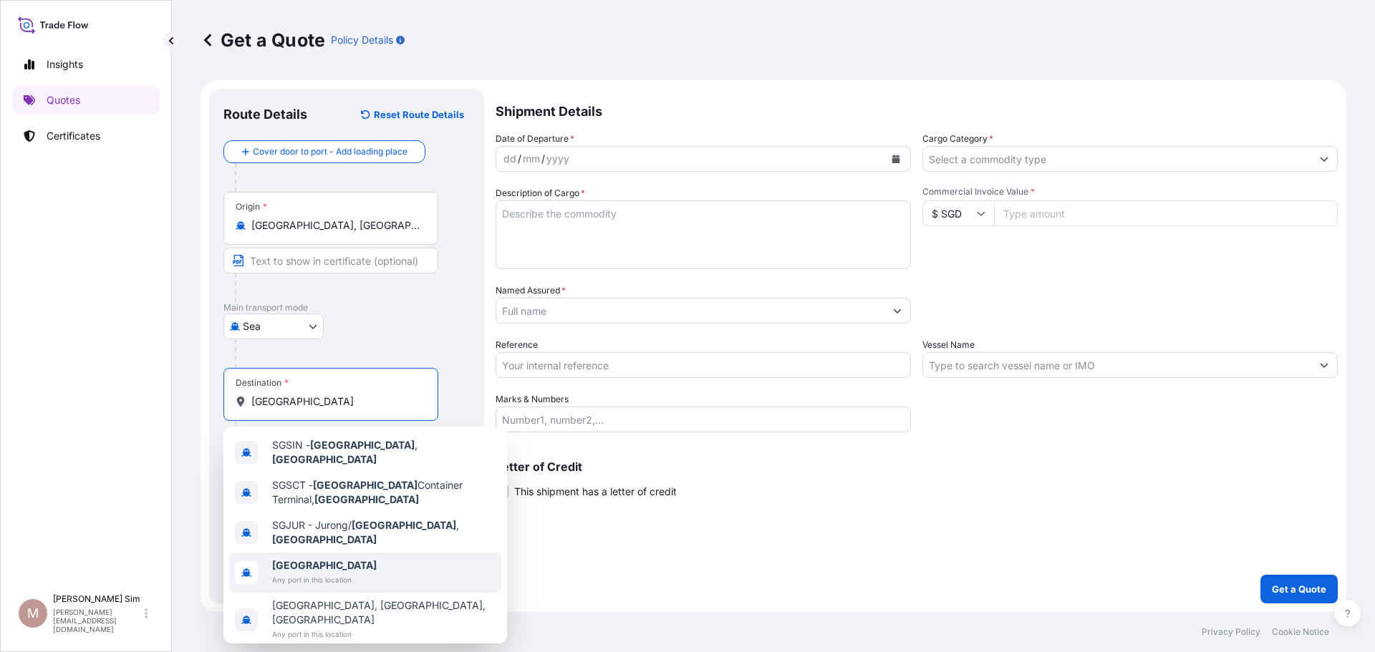
click at [333, 559] on span "[GEOGRAPHIC_DATA]" at bounding box center [324, 566] width 105 height 14
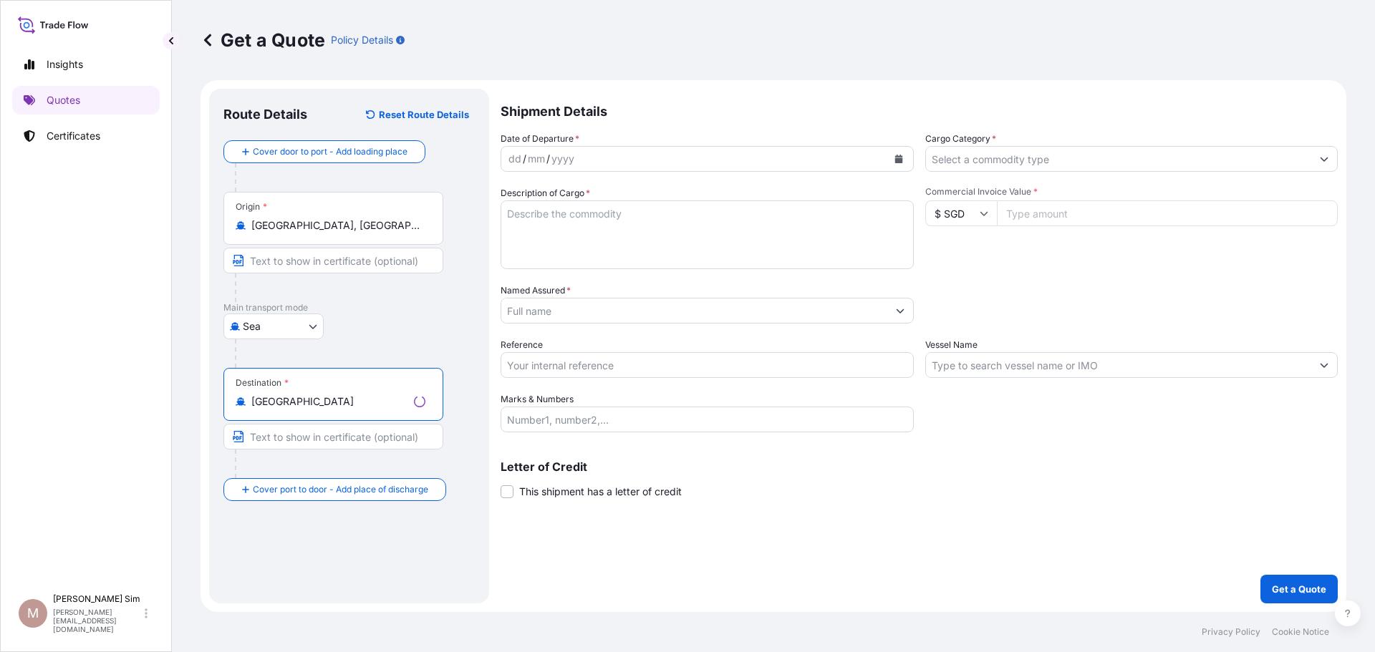
type input "[GEOGRAPHIC_DATA]"
click at [899, 162] on icon "Calendar" at bounding box center [896, 159] width 8 height 9
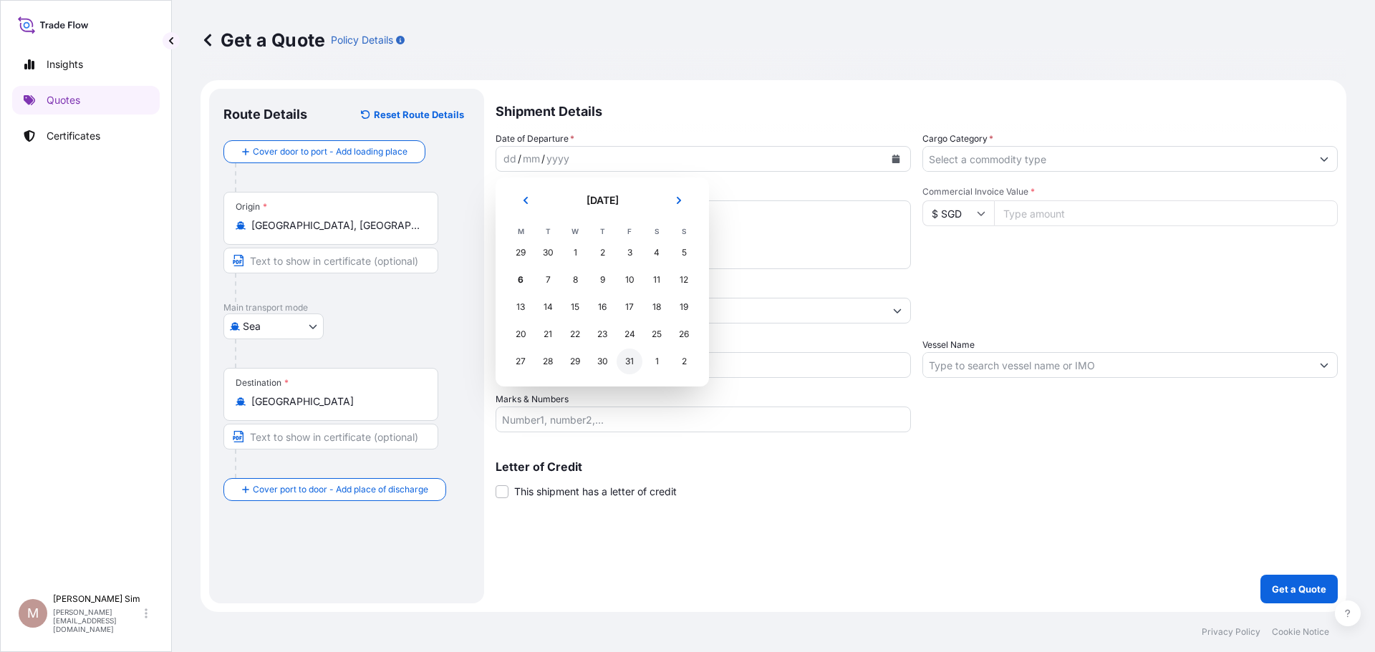
click at [628, 362] on div "31" at bounding box center [630, 362] width 26 height 26
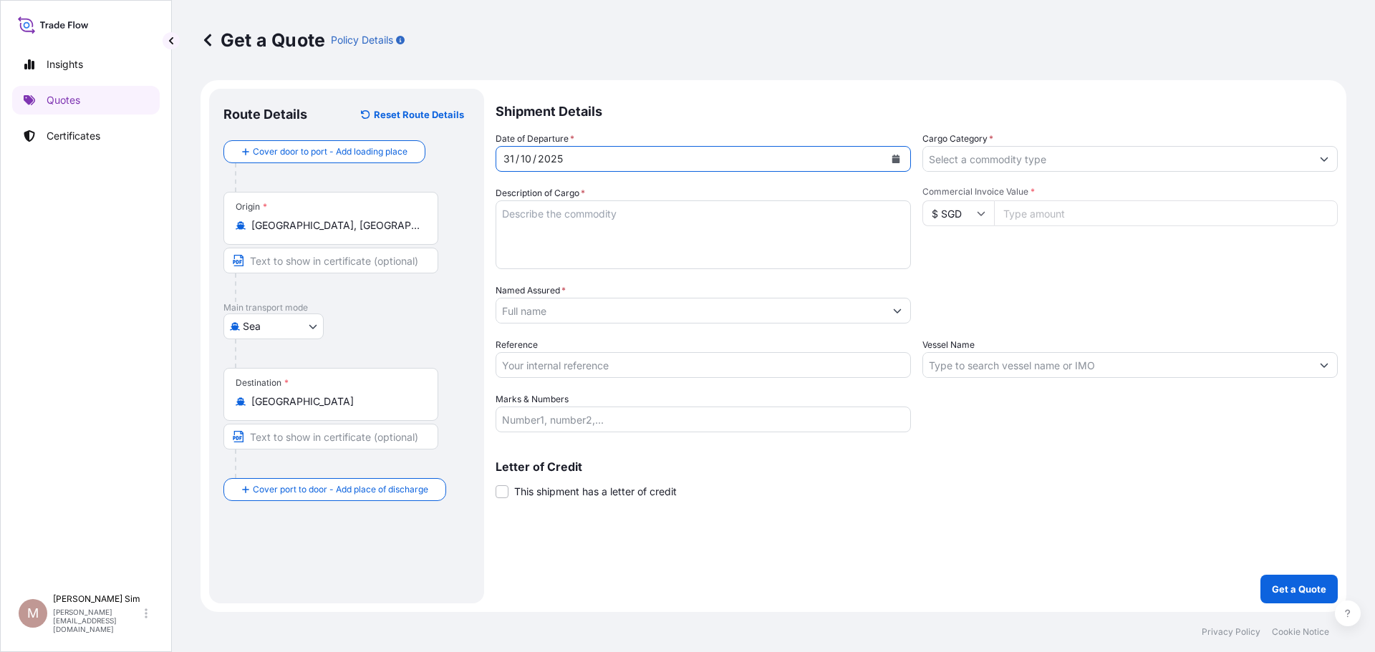
click at [1050, 157] on input "Cargo Category *" at bounding box center [1117, 159] width 388 height 26
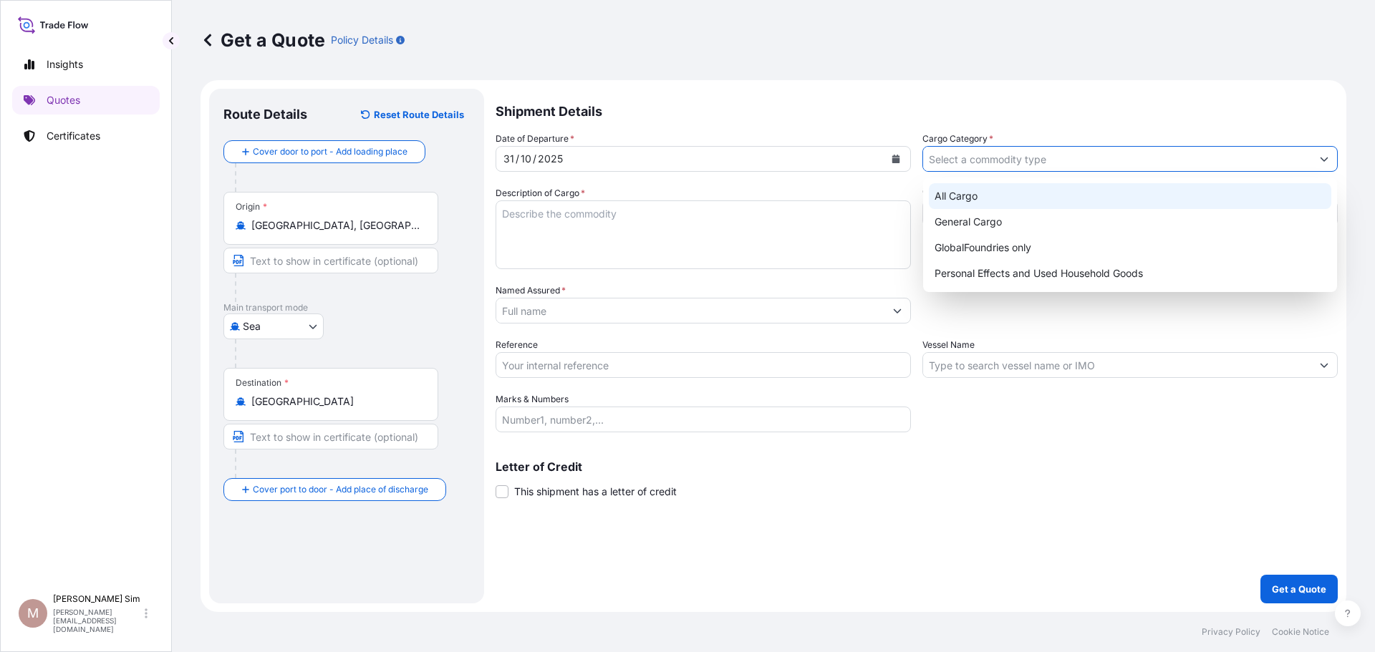
click at [1039, 195] on div "All Cargo" at bounding box center [1130, 196] width 402 height 26
type input "All Cargo"
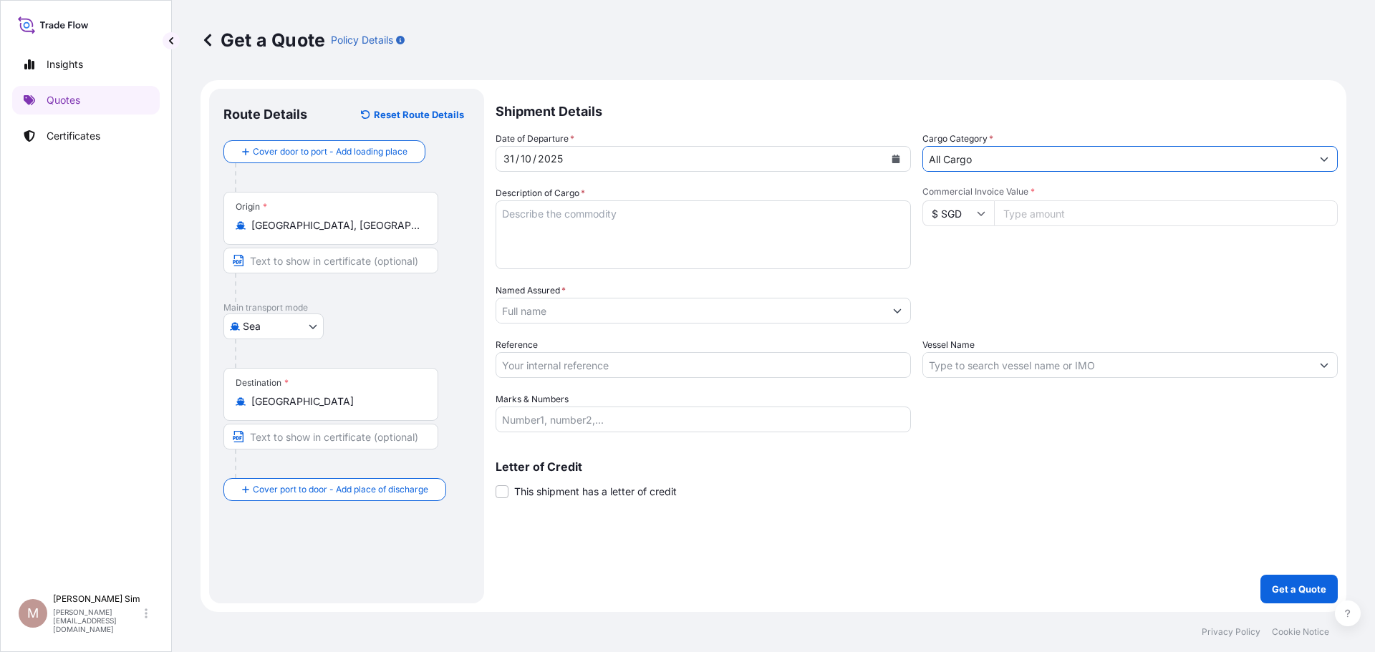
click at [952, 217] on input "$ SGD" at bounding box center [958, 213] width 72 height 26
click at [961, 309] on div "$ USD" at bounding box center [958, 312] width 60 height 27
type input "$ USD"
click at [1026, 221] on input "Commercial Invoice Value *" at bounding box center [1166, 213] width 344 height 26
type input "722044.48"
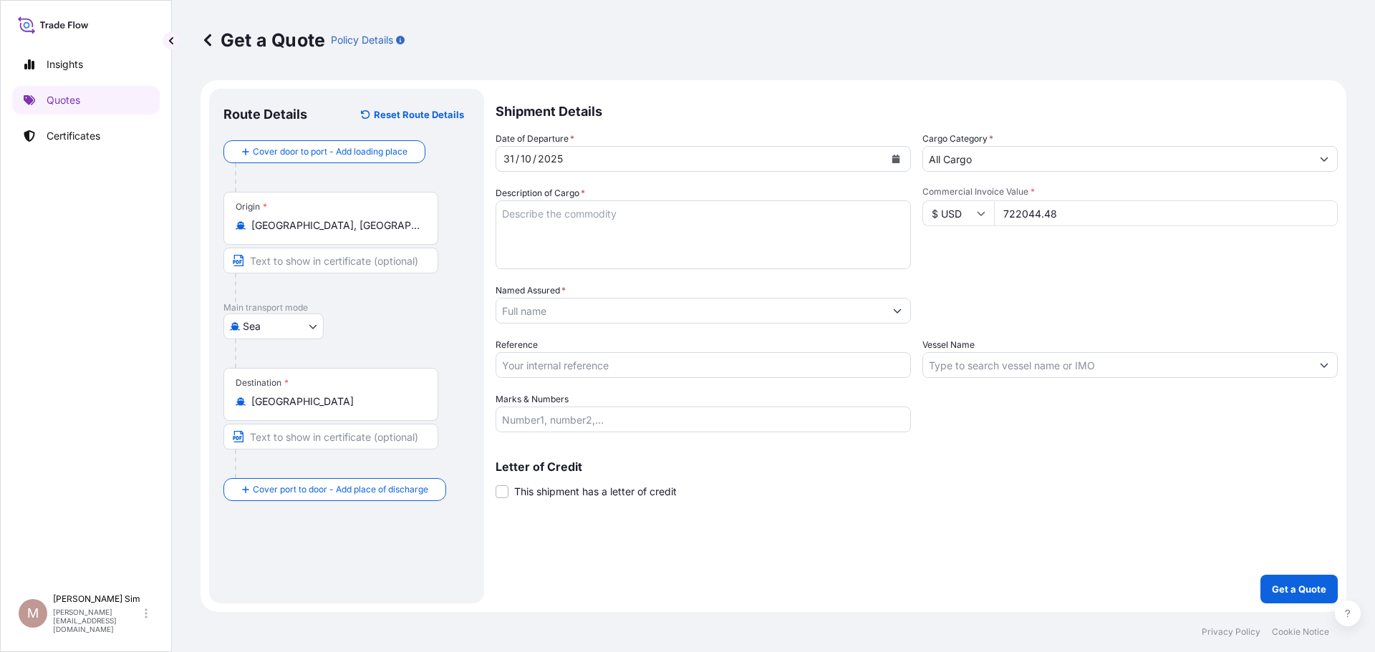
click at [608, 253] on textarea "Description of Cargo *" at bounding box center [703, 234] width 415 height 69
paste textarea "Aircraft seats and furniture"
type textarea "Aircraft seats and furniture"
click at [607, 317] on input "Named Assured *" at bounding box center [690, 311] width 388 height 26
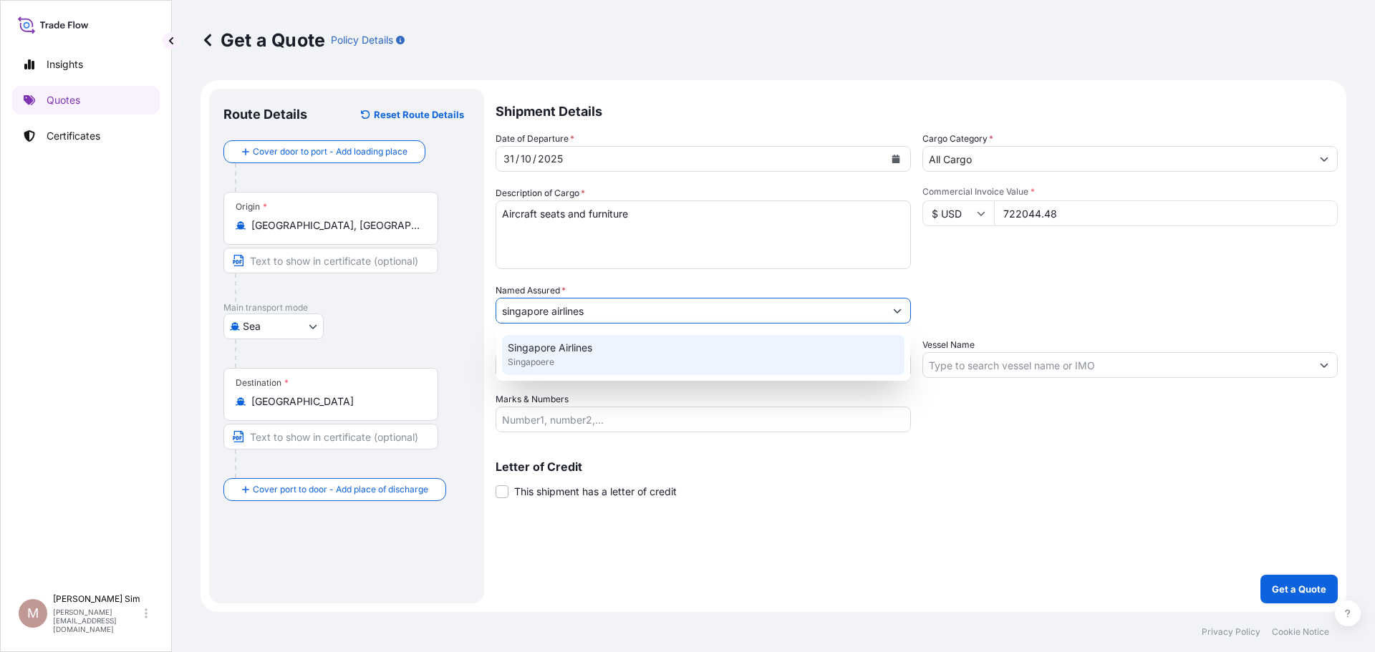
click at [604, 343] on div "Singapore Airlines Singapoere" at bounding box center [703, 355] width 402 height 40
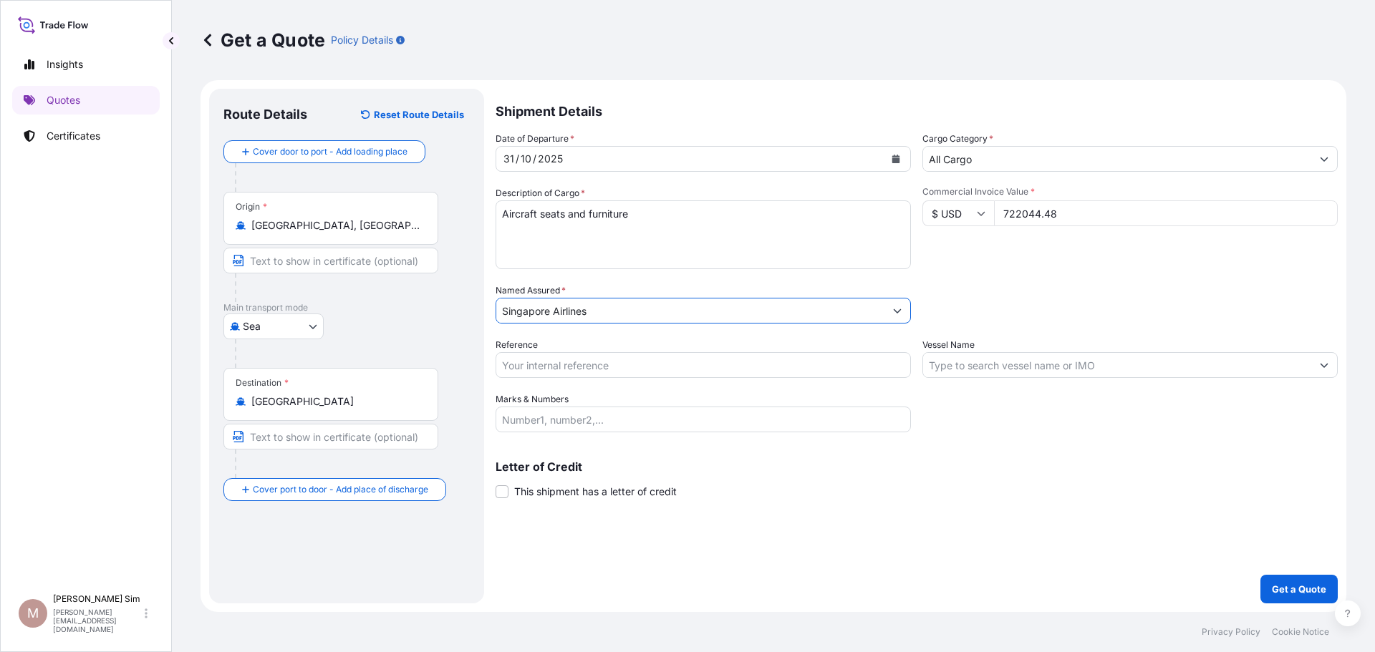
type input "Singapore Airlines"
click at [653, 241] on textarea "Aircraft seats and furniture" at bounding box center [703, 234] width 415 height 69
drag, startPoint x: 640, startPoint y: 223, endPoint x: 502, endPoint y: 222, distance: 138.2
click at [502, 222] on textarea "Aircraft seats and furniture" at bounding box center [703, 234] width 415 height 69
paste textarea "Conveyance: Air freight Packing methodology: Goods will be crates and stacked u…"
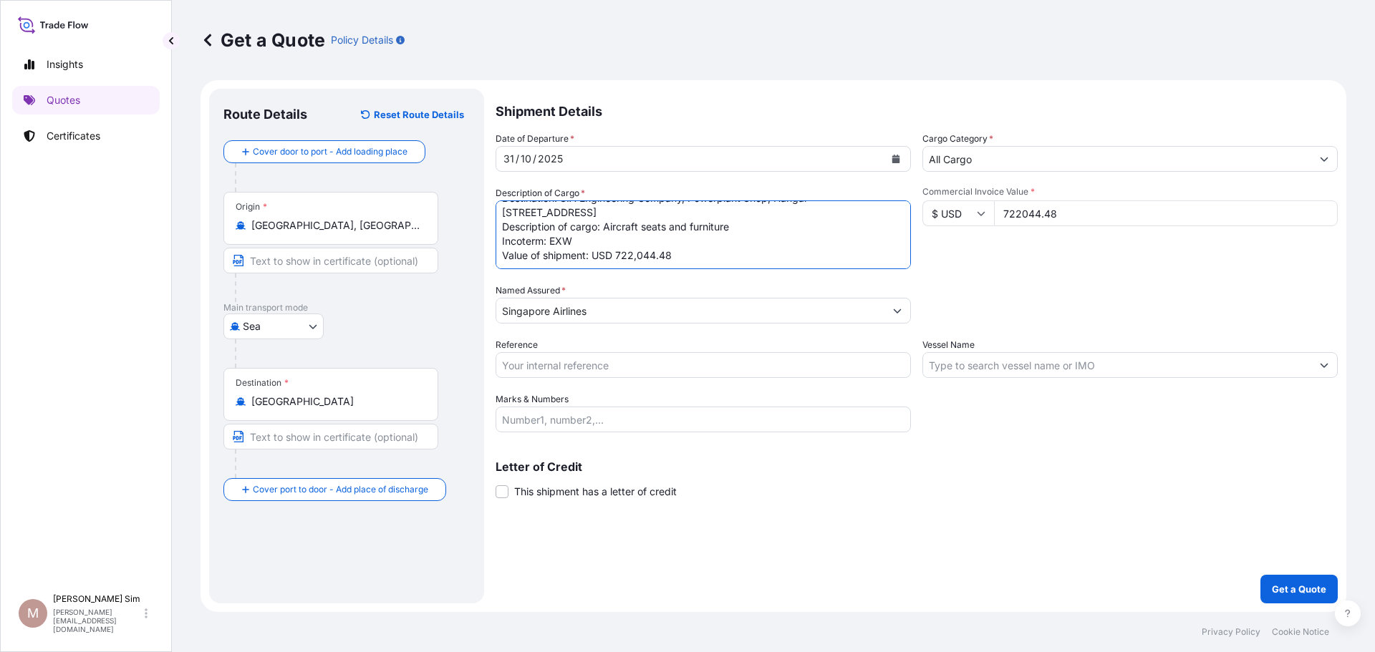
scroll to position [87, 0]
drag, startPoint x: 707, startPoint y: 257, endPoint x: 487, endPoint y: 261, distance: 220.6
click at [487, 261] on form "Route Details Reset Route Details Cover door to port - Add loading place Place …" at bounding box center [773, 346] width 1146 height 532
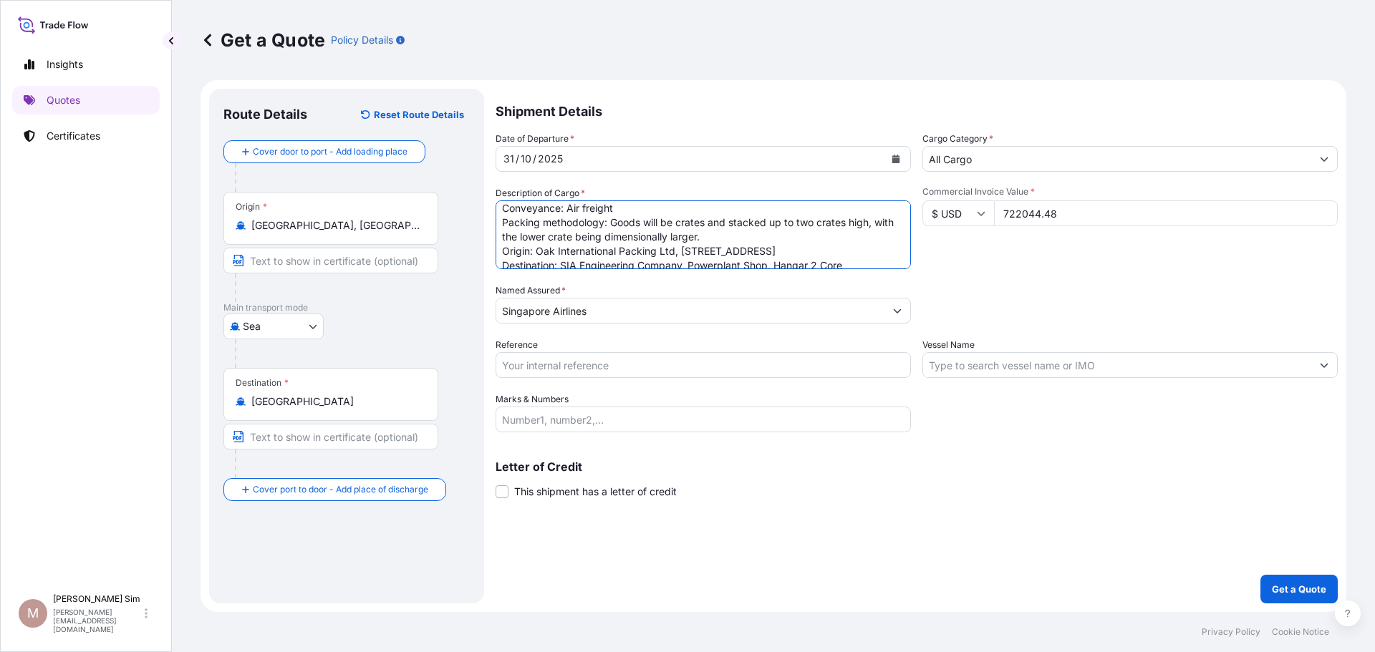
scroll to position [73, 0]
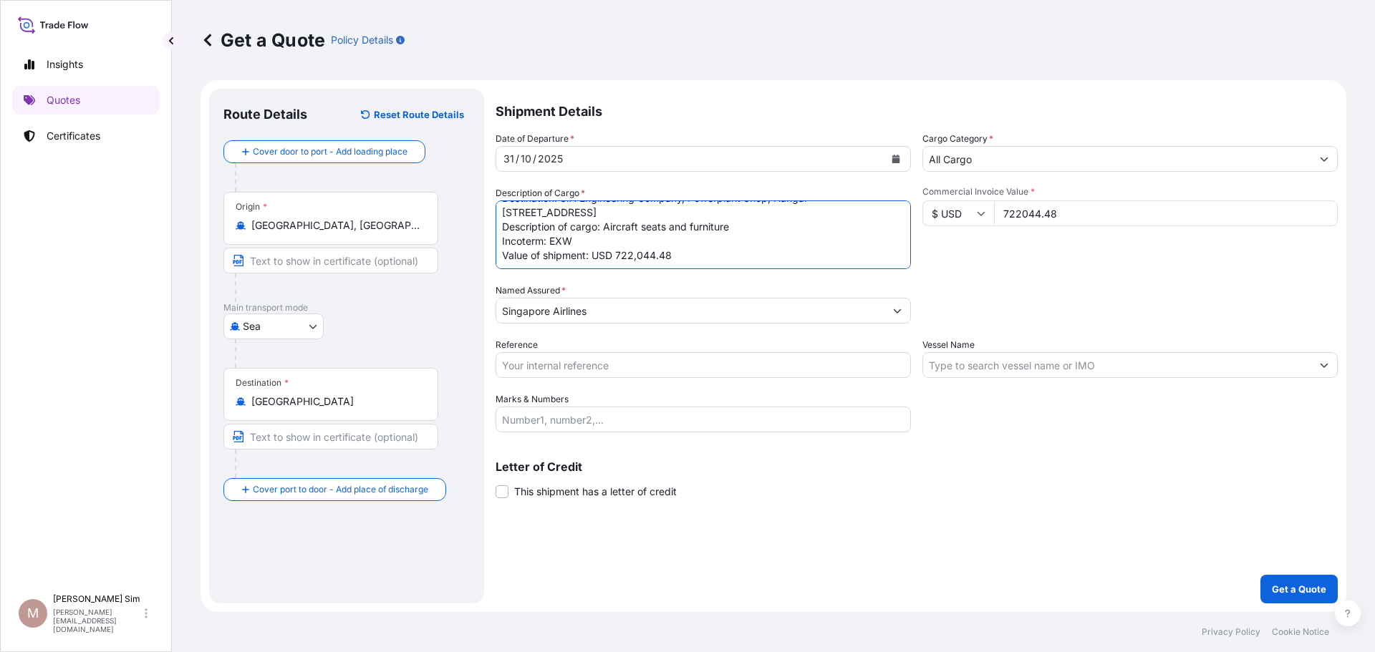
type textarea "Aircraft seats and furniture"
click at [755, 256] on textarea "Aircraft seats and furniture" at bounding box center [703, 234] width 415 height 69
click at [564, 417] on input "Marks & Numbers" at bounding box center [703, 420] width 415 height 26
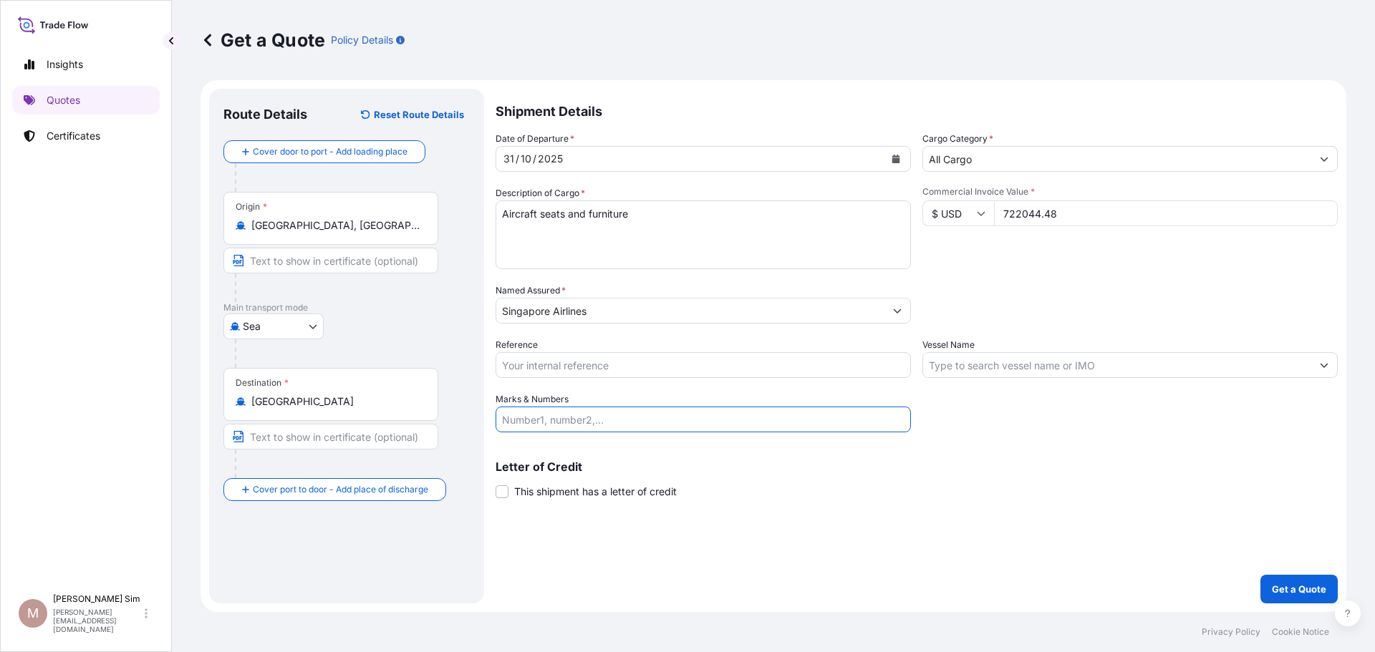
paste input "Conveyance: Air freight Packing methodology: Goods will be crates and stacked u…"
type input "Conveyance: Air freight Packing methodology: Goods will be crates and stacked u…"
click at [758, 451] on div "Letter of Credit This shipment has a letter of credit Letter of credit * Letter…" at bounding box center [917, 471] width 842 height 55
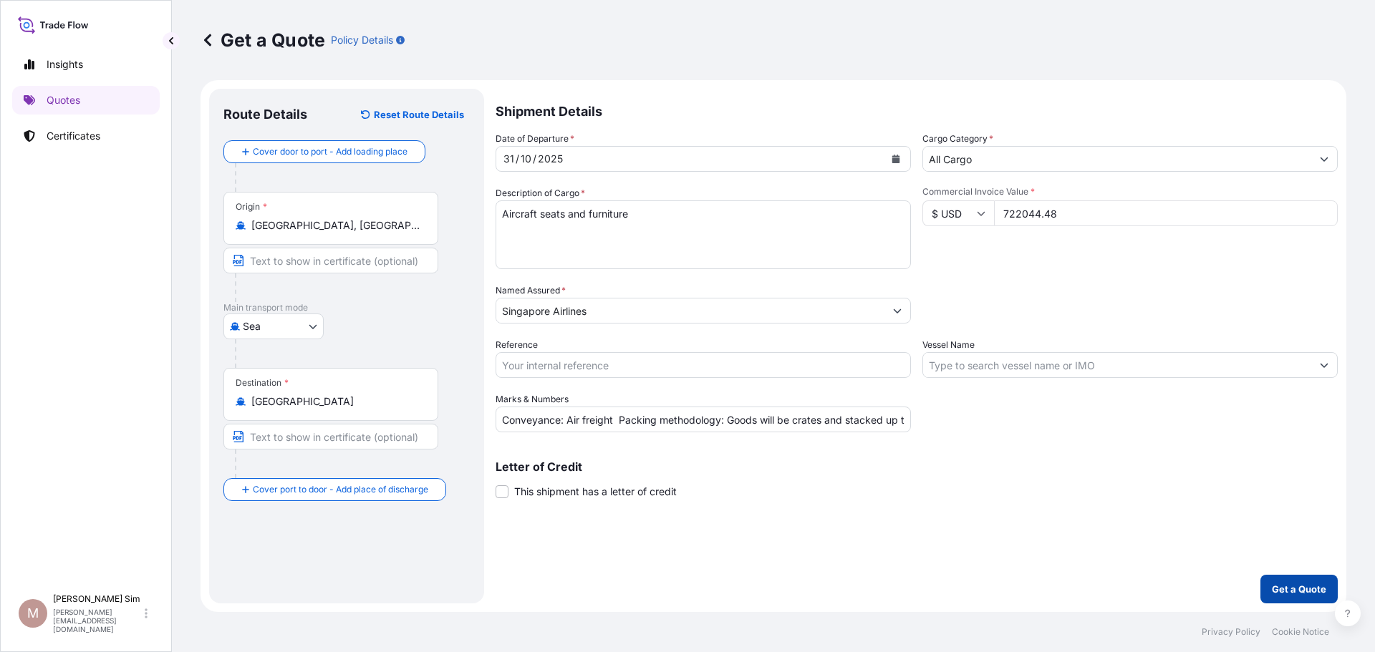
click at [1295, 587] on p "Get a Quote" at bounding box center [1299, 589] width 54 height 14
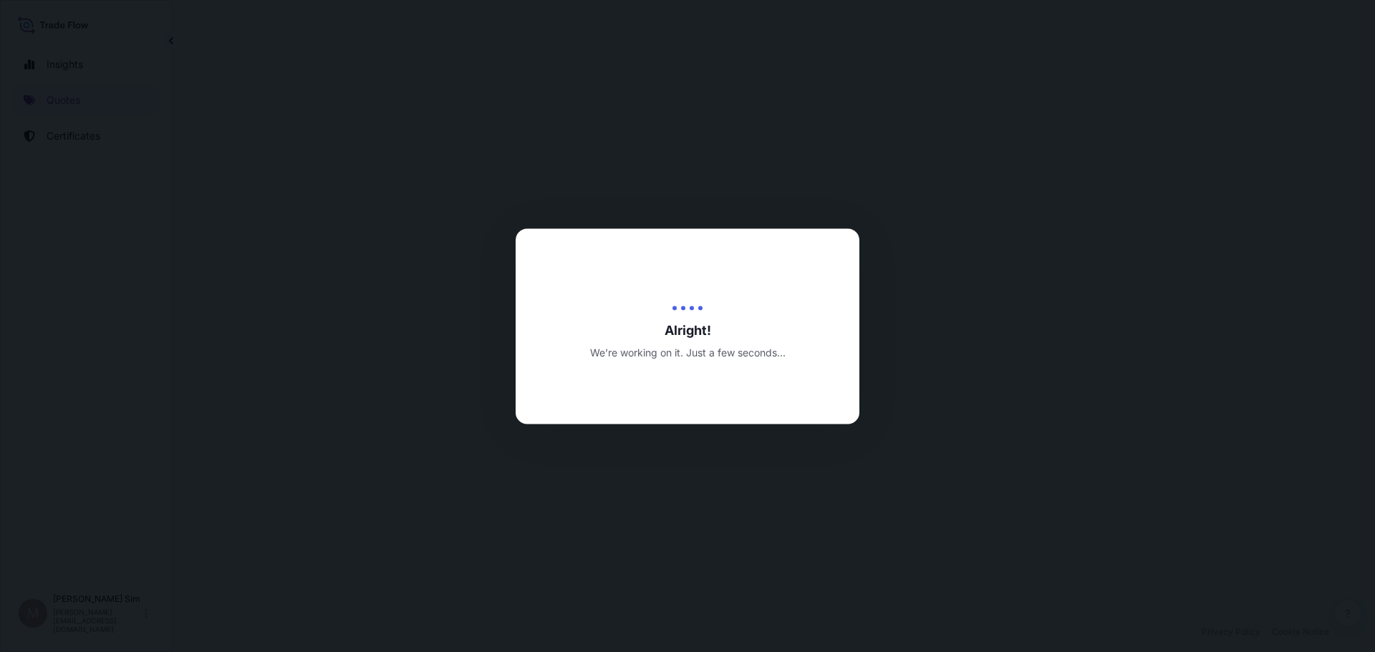
select select "Sea"
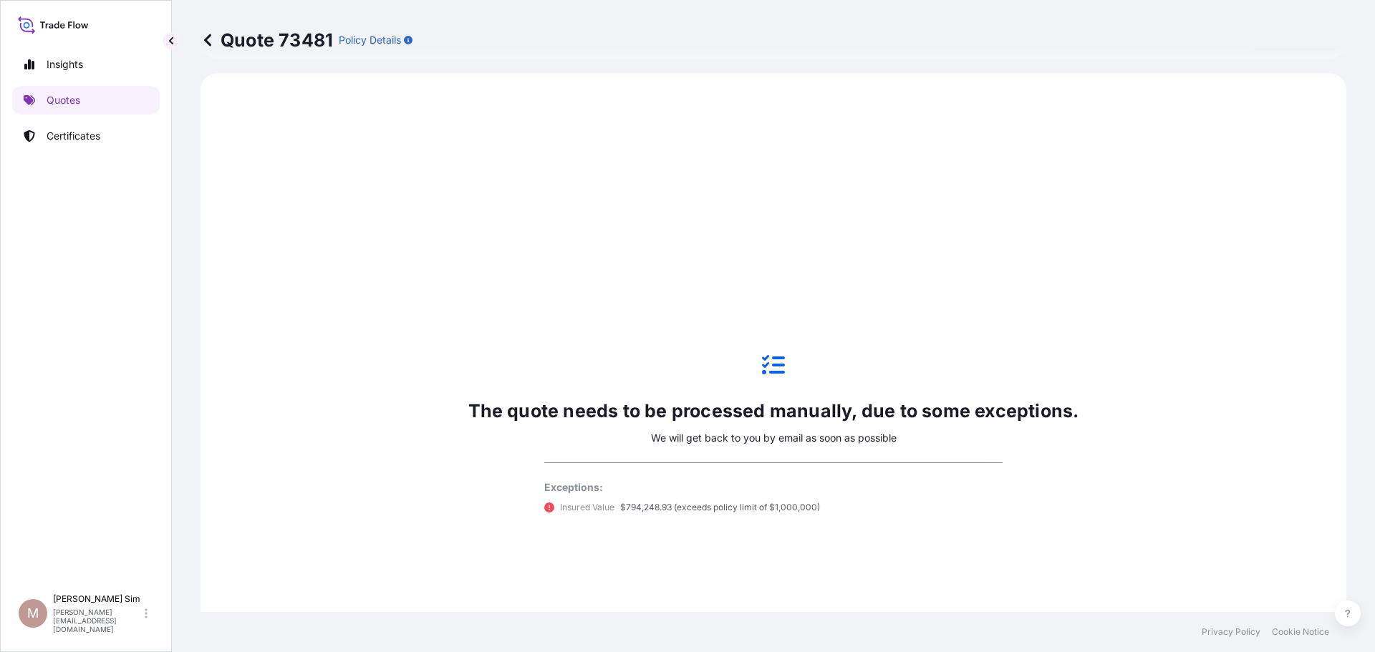
scroll to position [491, 0]
